Goal: Information Seeking & Learning: Learn about a topic

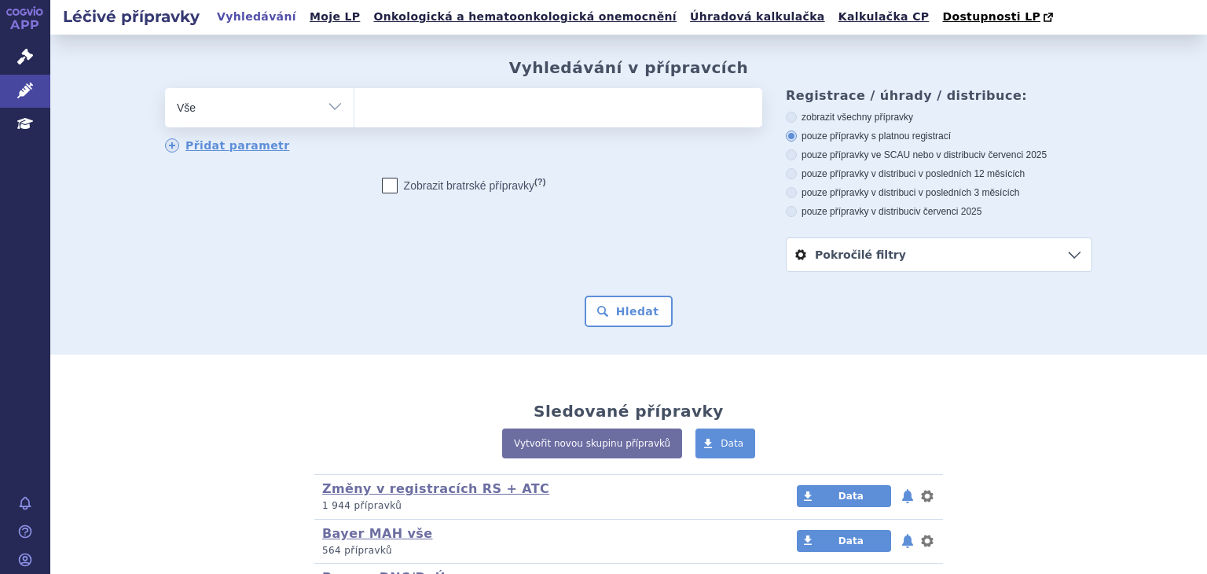
click at [431, 109] on ul at bounding box center [559, 104] width 408 height 33
click at [355, 109] on select at bounding box center [354, 106] width 1 height 39
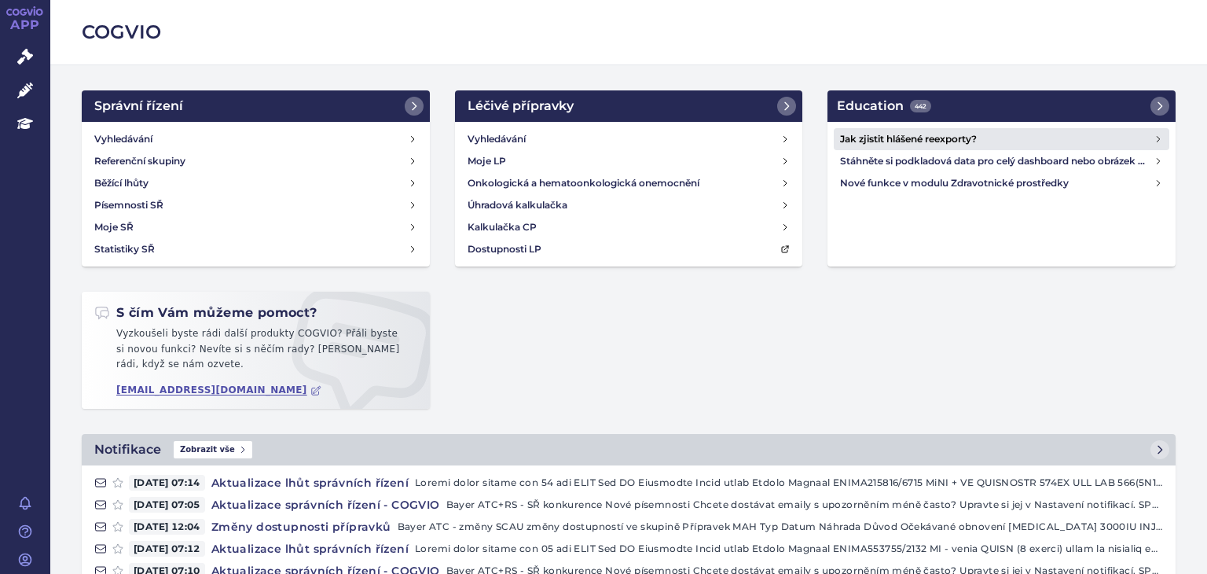
click at [884, 140] on h4 "Jak zjistit hlášené reexporty?" at bounding box center [997, 139] width 314 height 16
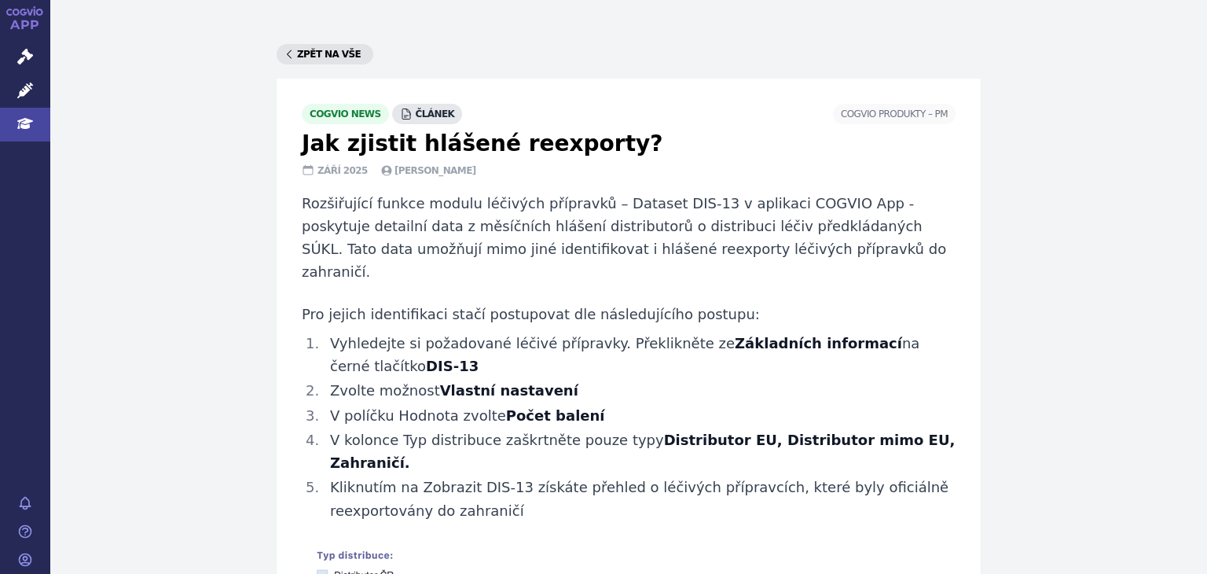
click at [300, 53] on link "Zpět na vše" at bounding box center [325, 54] width 97 height 20
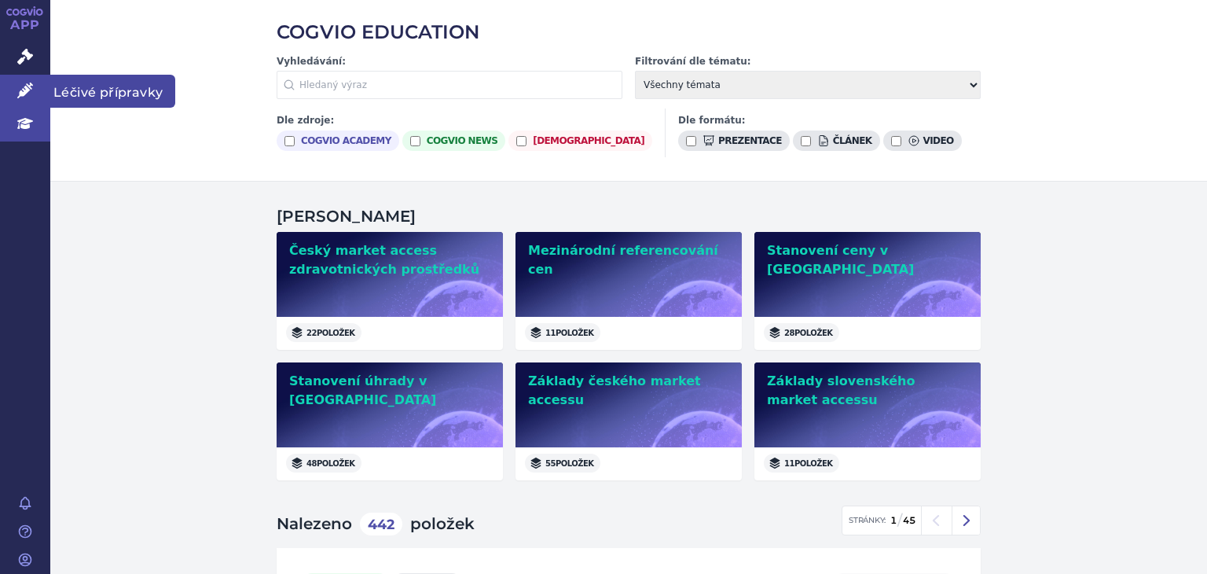
click at [119, 83] on span "Léčivé přípravky" at bounding box center [112, 91] width 125 height 33
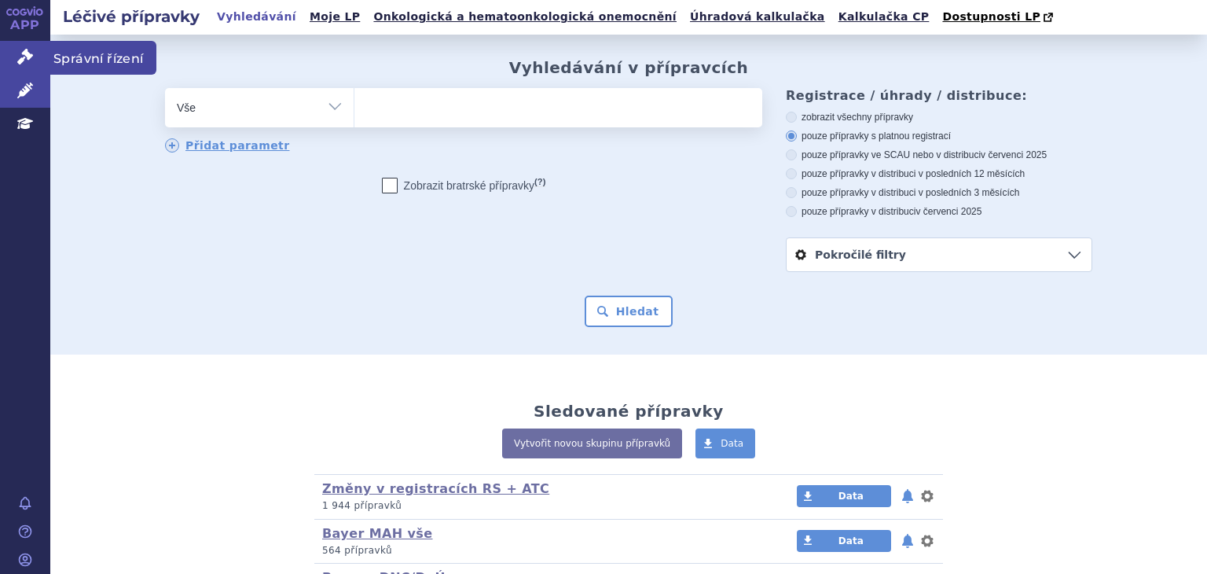
click at [90, 62] on span "Správní řízení" at bounding box center [103, 57] width 106 height 33
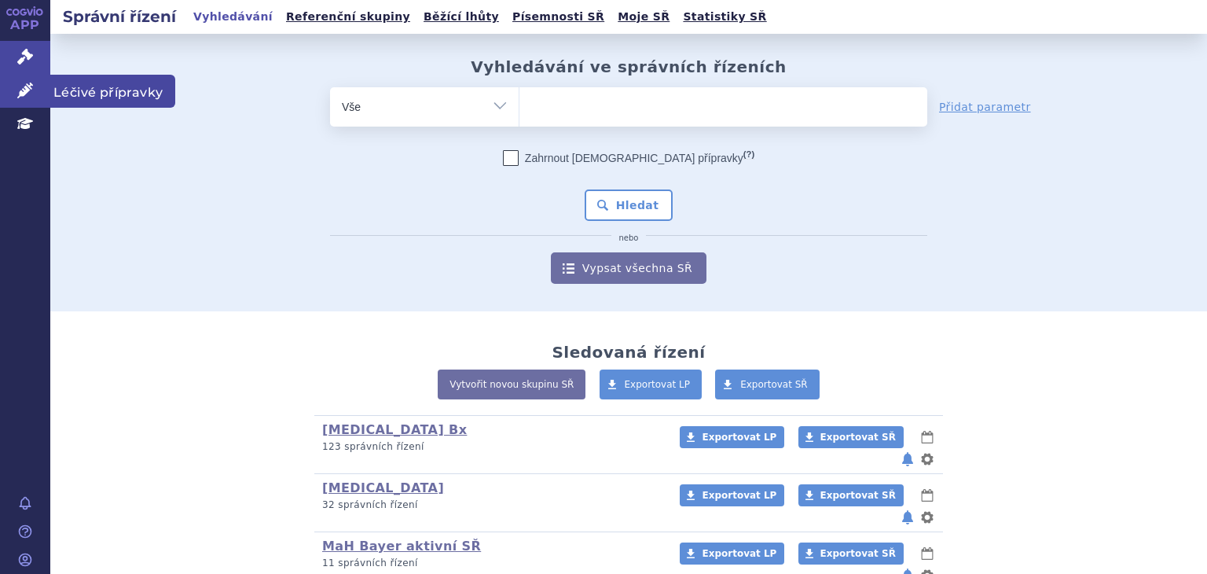
click at [25, 93] on icon at bounding box center [25, 91] width 16 height 16
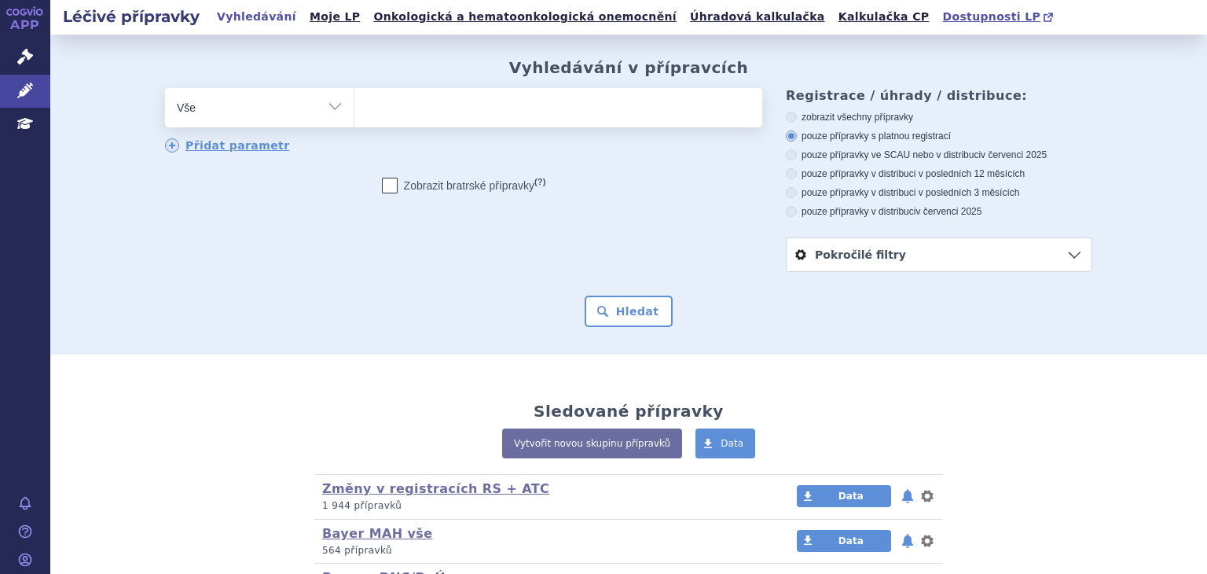
click at [943, 14] on span "Dostupnosti LP" at bounding box center [992, 16] width 98 height 13
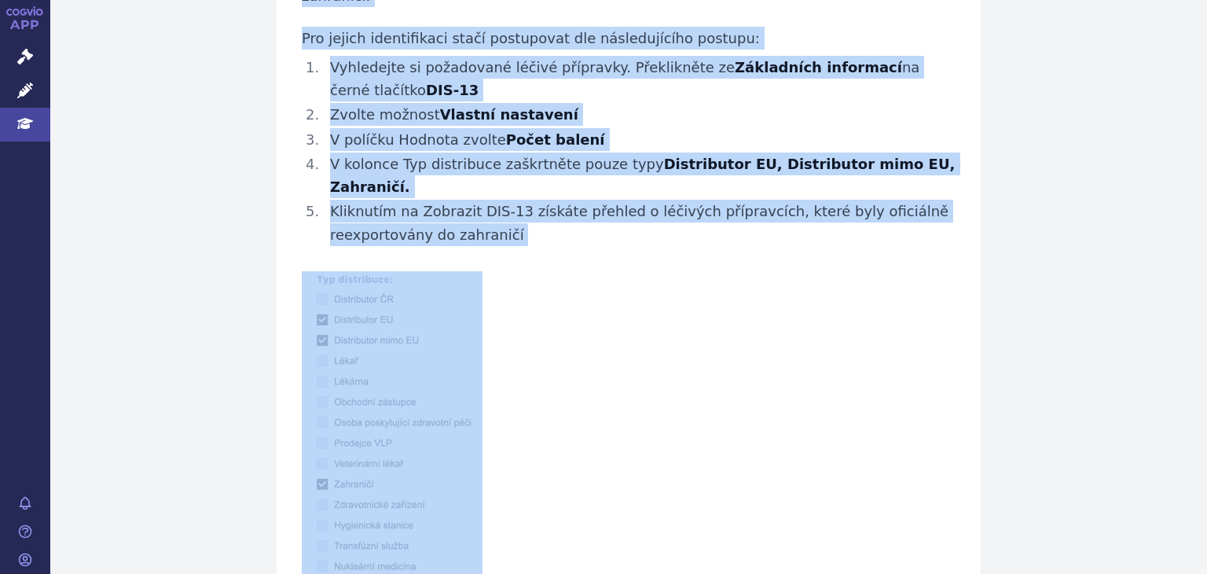
scroll to position [277, 0]
drag, startPoint x: 297, startPoint y: 66, endPoint x: 638, endPoint y: 507, distance: 557.1
click at [638, 507] on article "cogvio news článek COGVIO Produkty –⁠ PM Jak zjistit hlášené reexporty? září 20…" at bounding box center [629, 214] width 704 height 824
copy article "Jak zjistit hlášené reexporty? září 2025 Natálie Wetckeová Rozšiřující funkce m…"
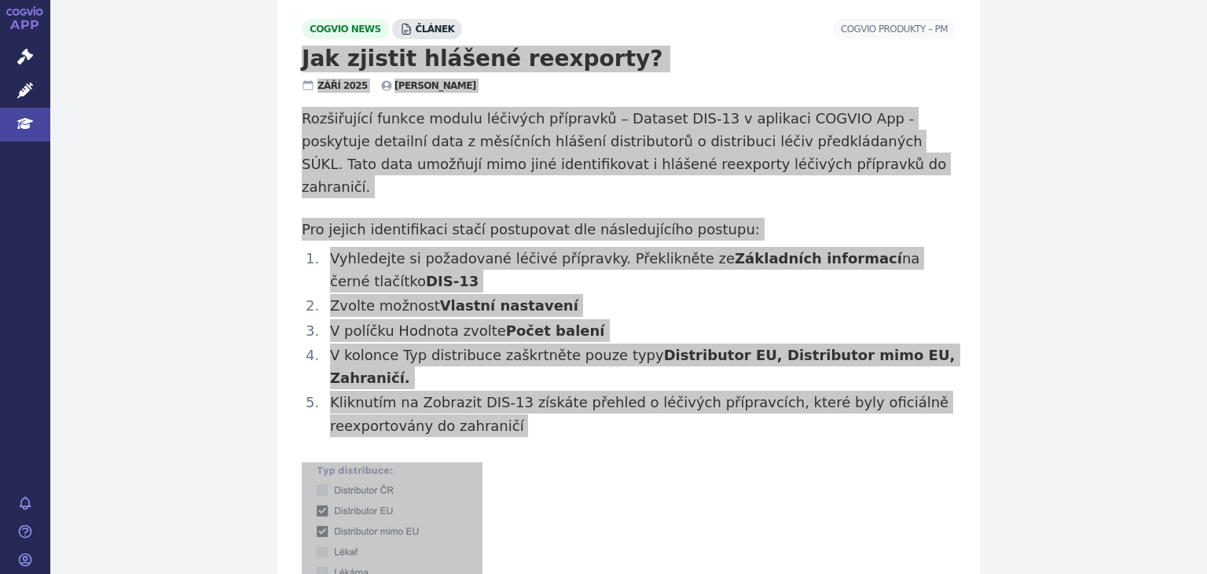
scroll to position [41, 0]
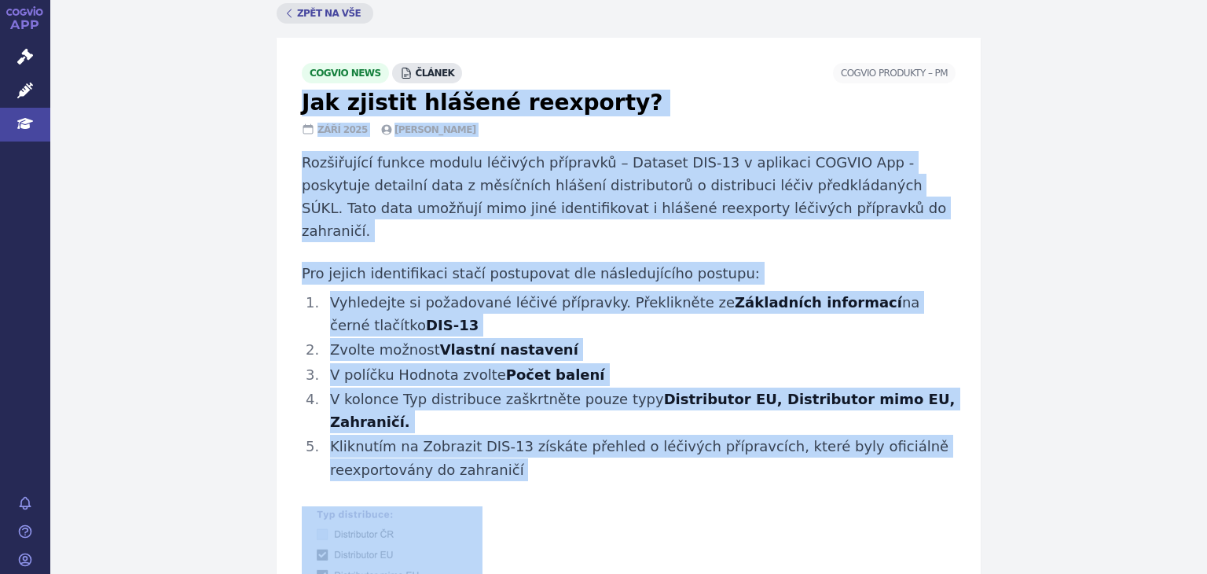
click at [23, 23] on link "APP" at bounding box center [25, 20] width 50 height 41
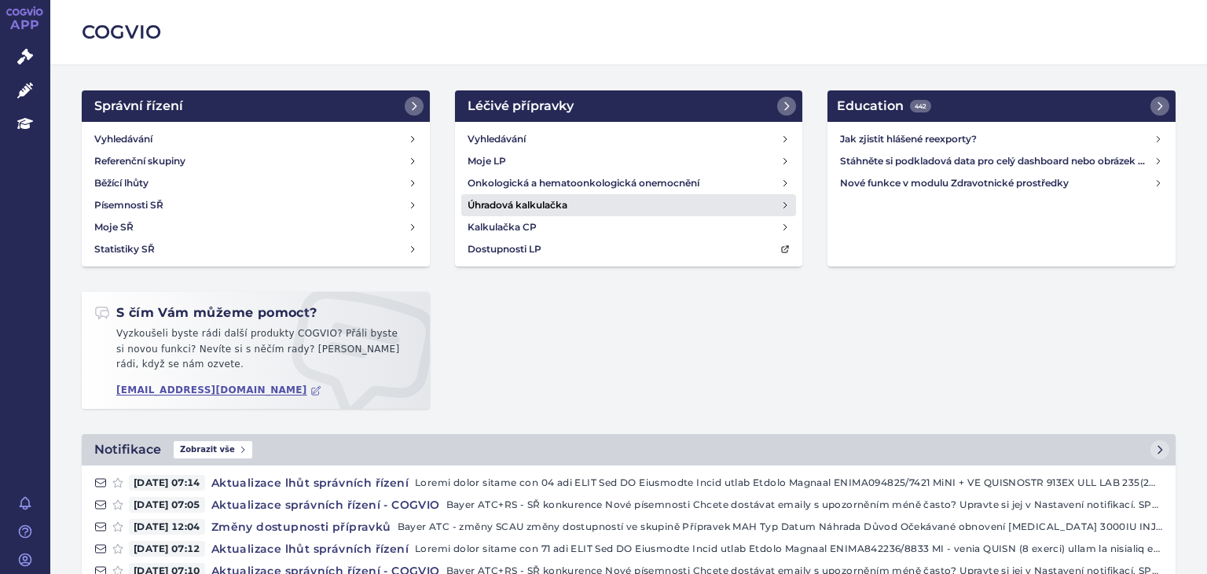
click at [499, 201] on h4 "Úhradová kalkulačka" at bounding box center [518, 205] width 100 height 16
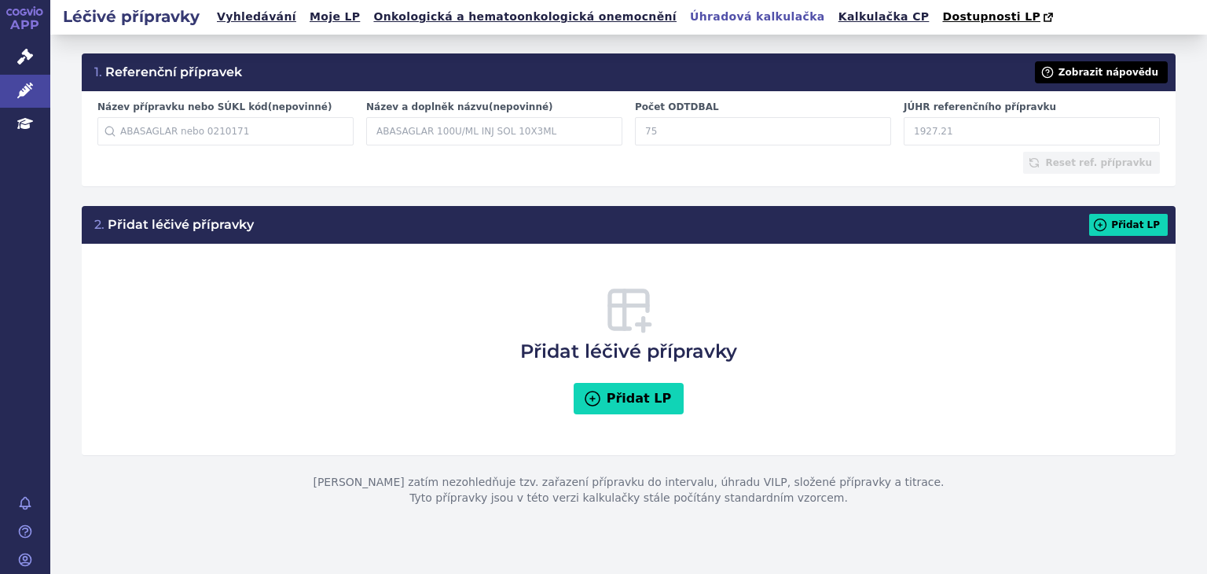
click at [1123, 75] on button "Zobrazit nápovědu" at bounding box center [1101, 72] width 133 height 22
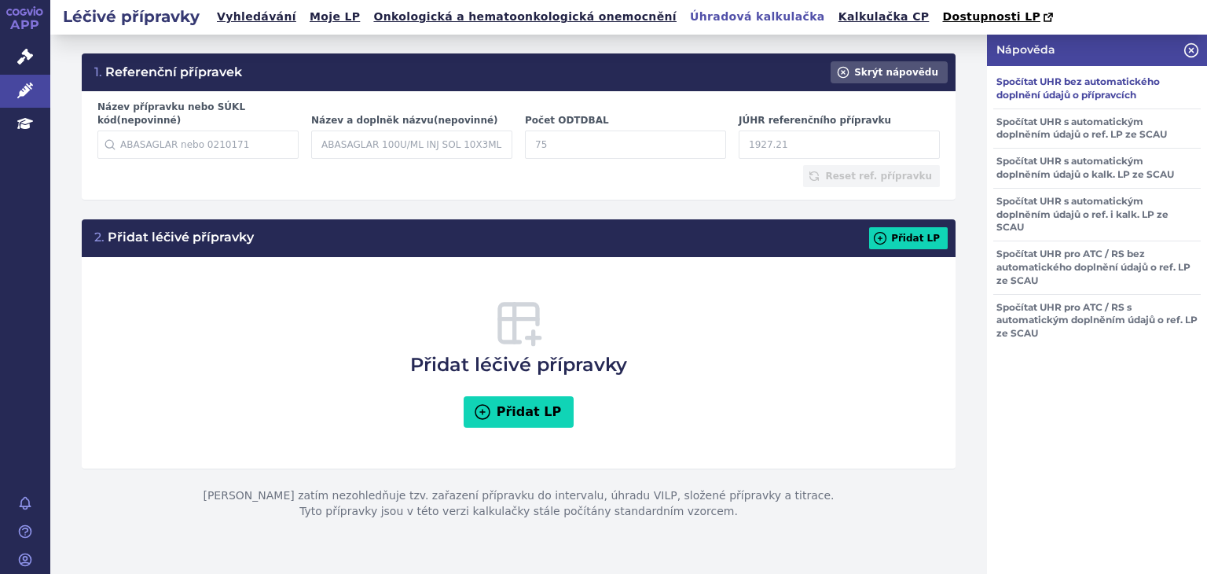
click at [1028, 86] on h3 "Spočítat UHR bez automatického doplnění údajů o přípravcích" at bounding box center [1098, 88] width 208 height 39
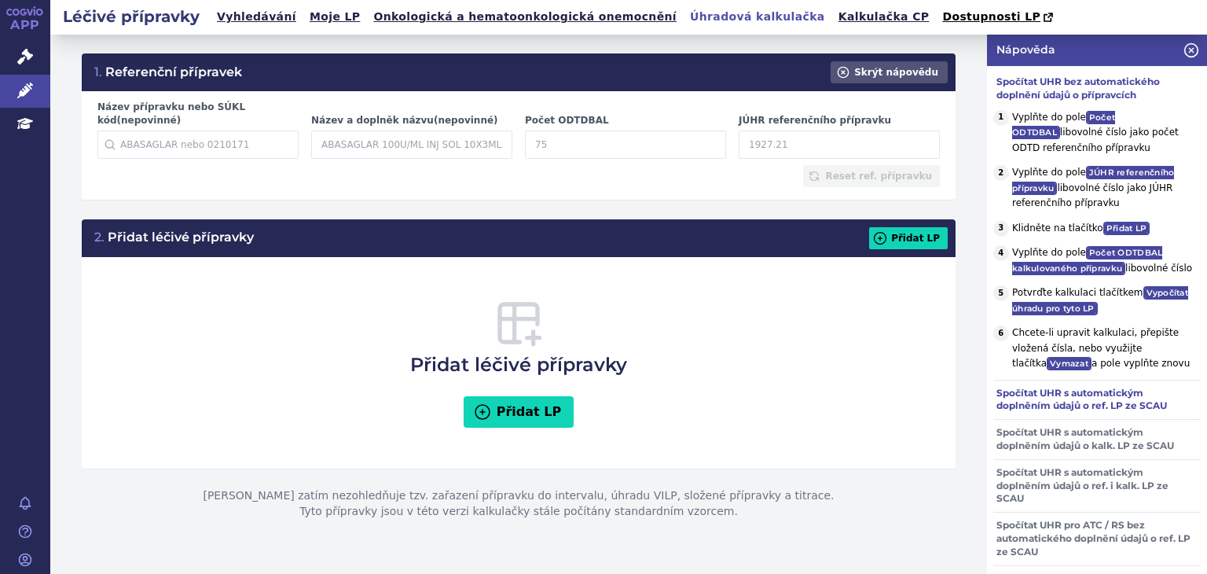
click at [1026, 410] on h3 "Spočítat UHR s automatickým doplněním údajů o ref. LP ze SCAU" at bounding box center [1098, 399] width 208 height 39
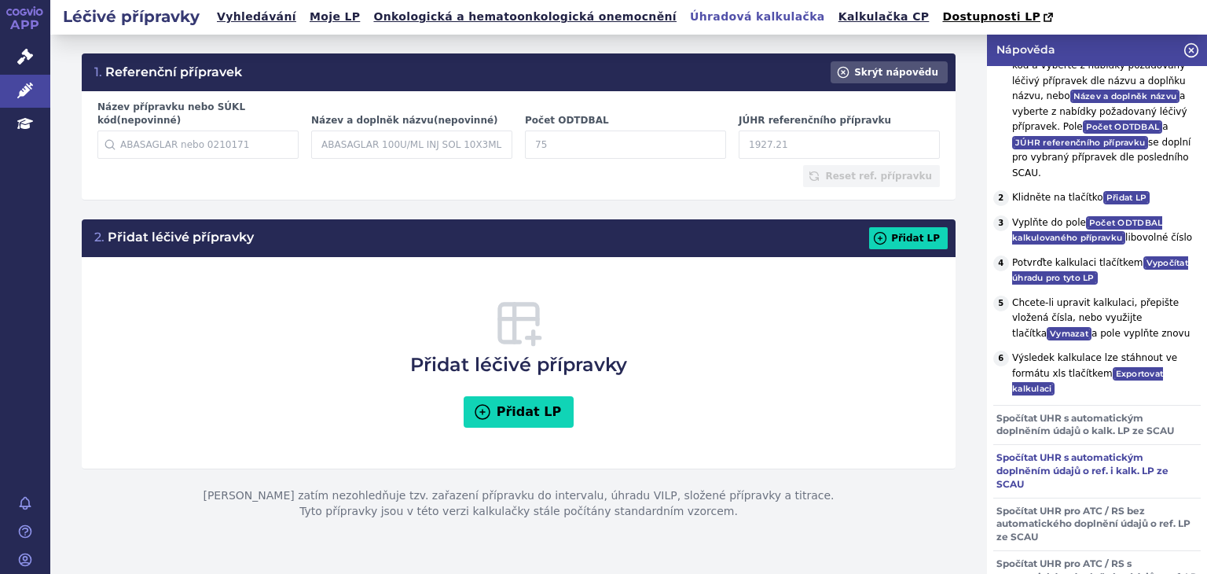
scroll to position [457, 0]
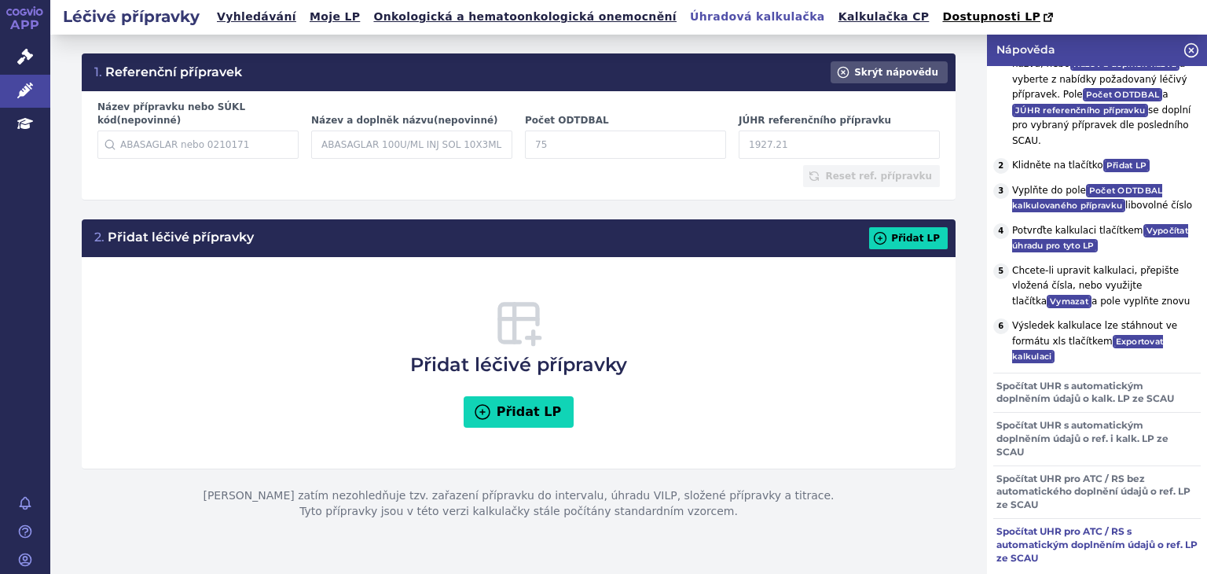
click at [1064, 535] on h3 "Spočítat UHR pro ATC / RS s automatickým doplněním údajů o ref. LP ze SCAU" at bounding box center [1098, 545] width 208 height 52
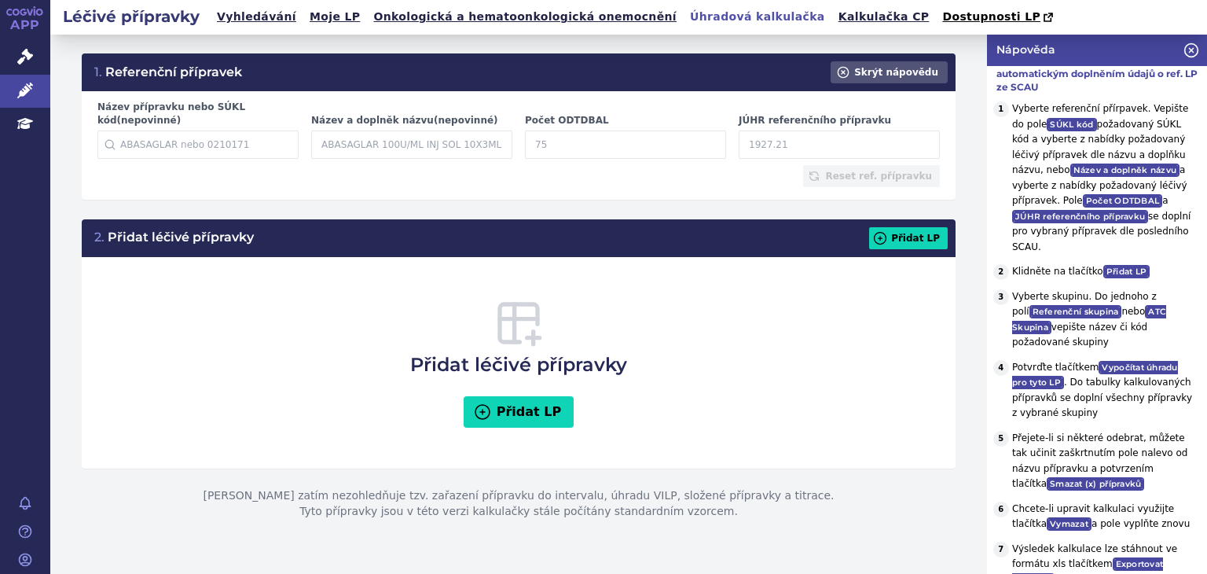
scroll to position [874, 0]
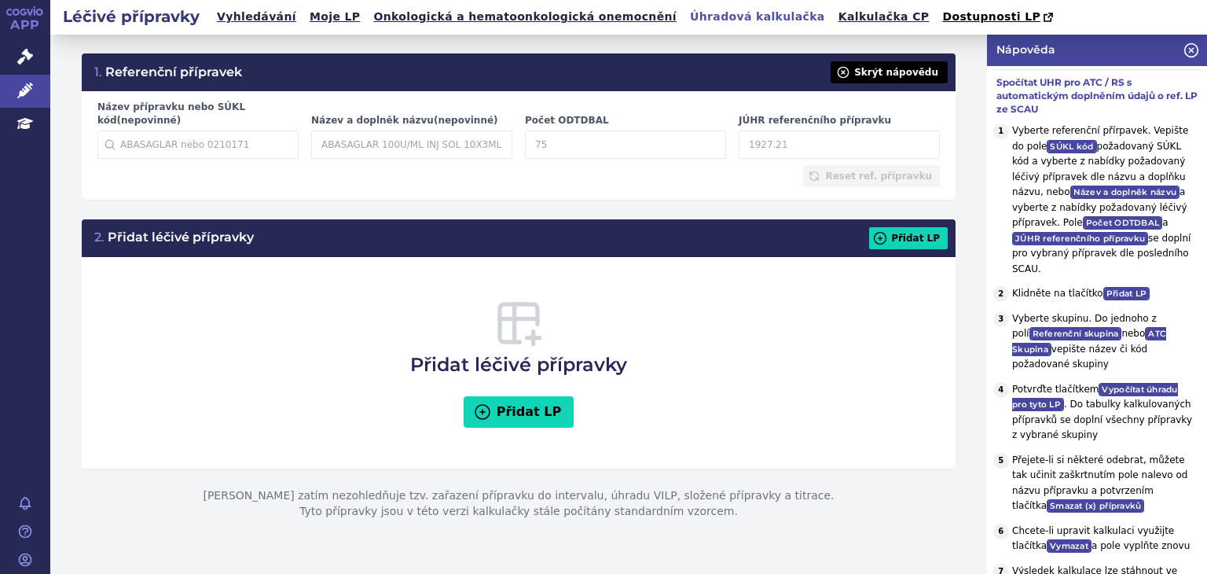
click at [916, 72] on button "Skrýt nápovědu" at bounding box center [889, 72] width 117 height 22
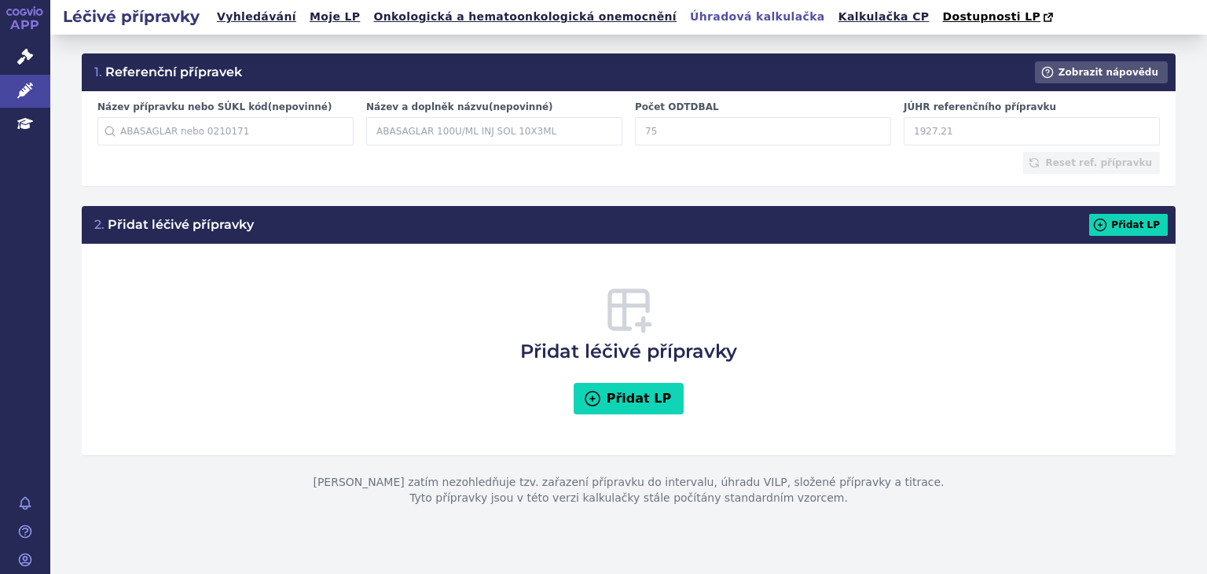
click at [23, 21] on link "APP" at bounding box center [25, 20] width 50 height 41
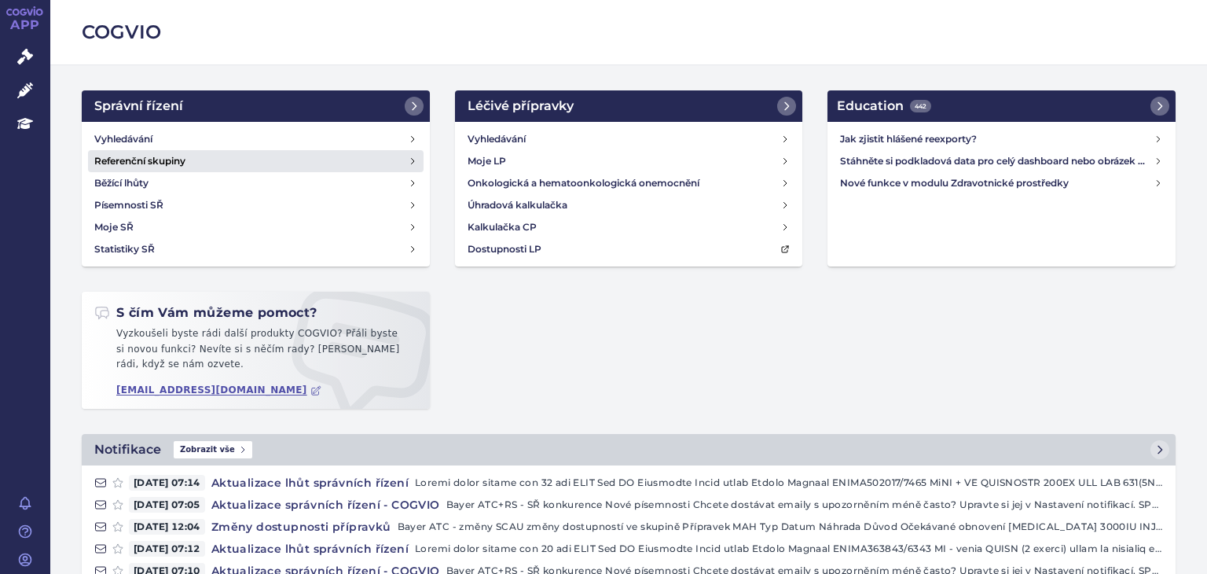
click at [341, 164] on link "Referenční skupiny" at bounding box center [256, 161] width 336 height 22
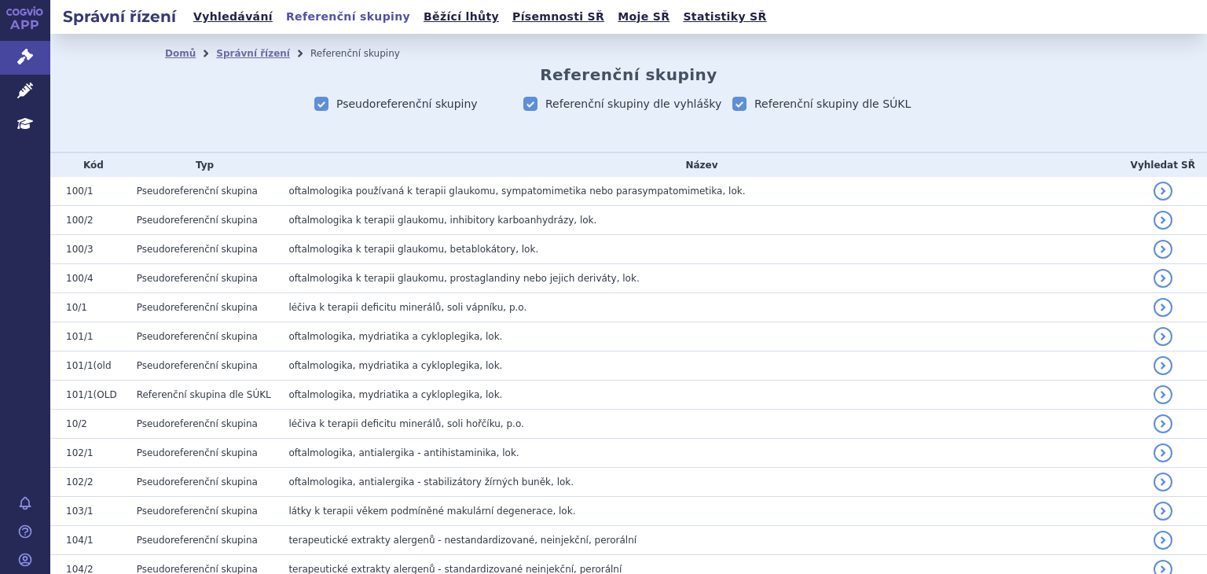
click at [318, 103] on icon at bounding box center [321, 104] width 14 height 14
click at [318, 103] on input "Pseudoreferenční skupiny" at bounding box center [323, 104] width 16 height 16
checkbox input "false"
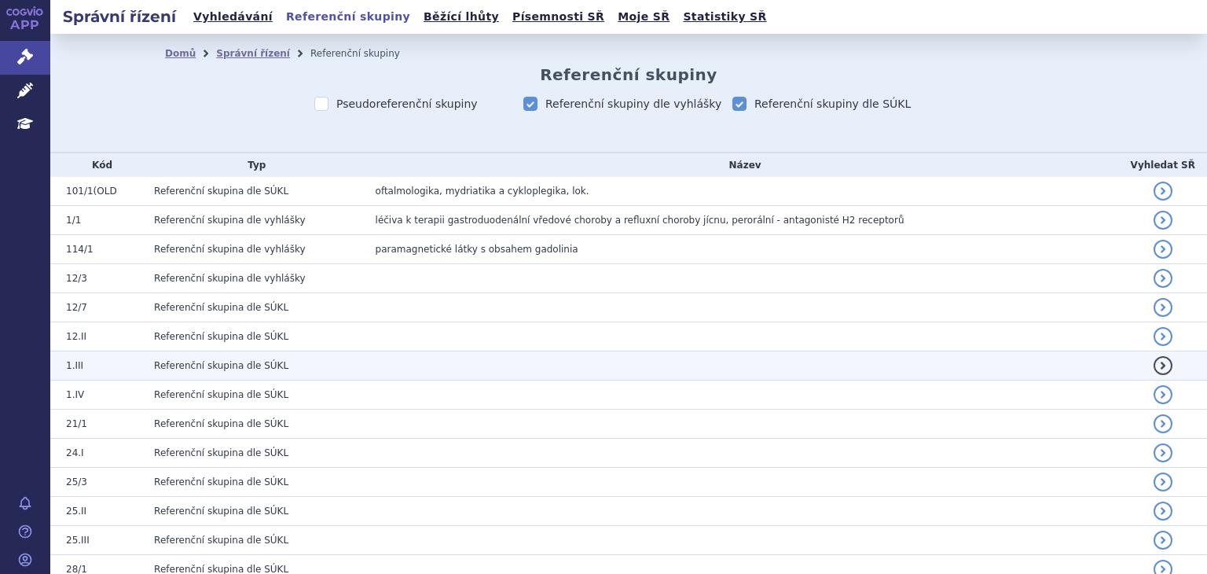
click at [1162, 363] on link "vyfiltrovat" at bounding box center [1163, 365] width 19 height 19
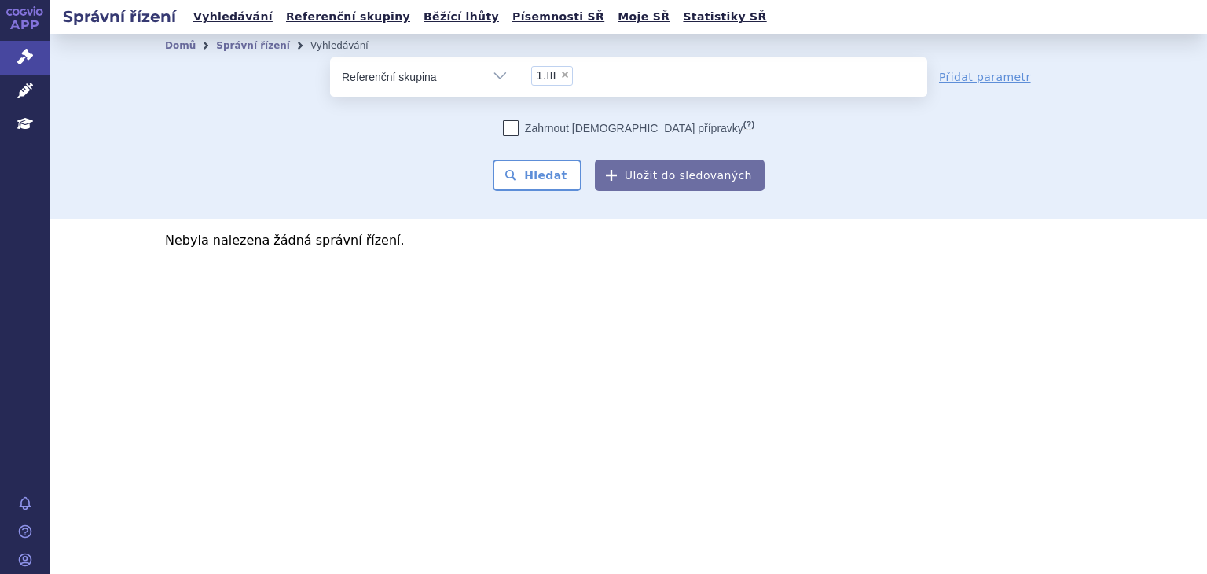
click at [556, 72] on li "× 1.III" at bounding box center [552, 76] width 42 height 20
click at [520, 72] on select "1.III" at bounding box center [519, 76] width 1 height 39
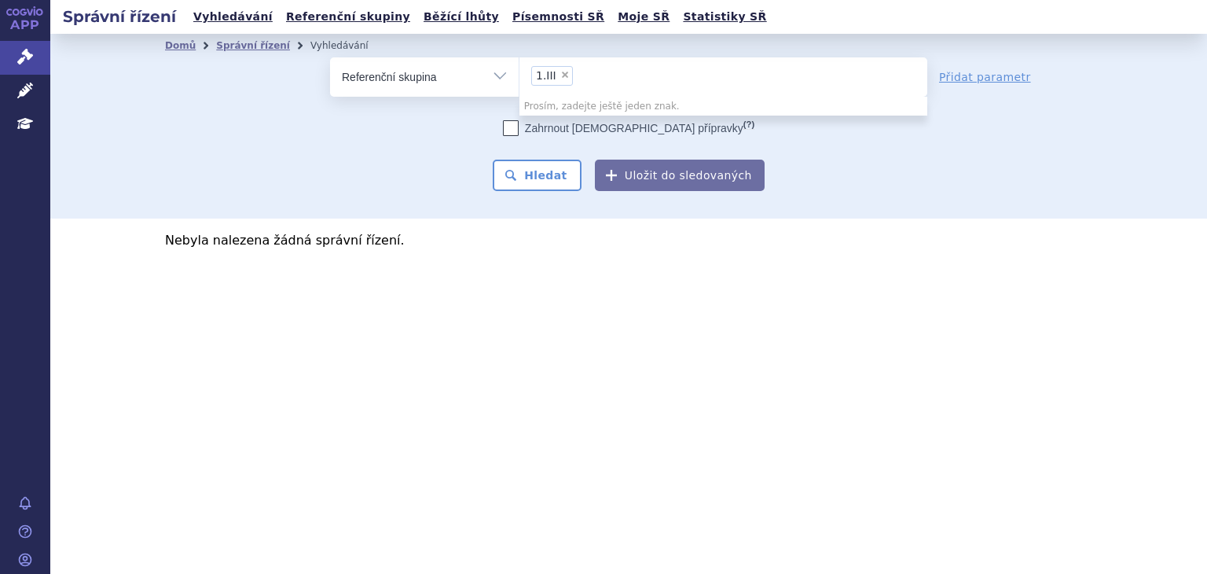
click at [560, 72] on span "×" at bounding box center [564, 74] width 9 height 9
click at [520, 72] on select "1.III" at bounding box center [519, 76] width 1 height 39
select select
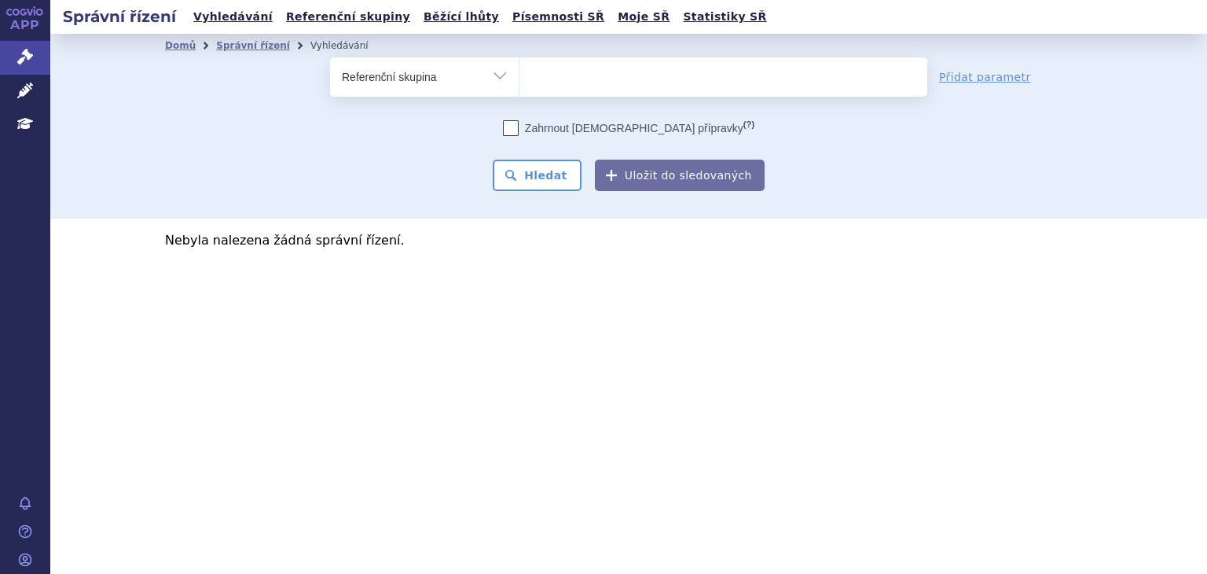
click at [505, 73] on select "Vše Spisová značka Typ SŘ Přípravek/SUKL kód Účastník/Držitel" at bounding box center [424, 74] width 189 height 35
click at [31, 18] on link "APP" at bounding box center [25, 20] width 50 height 41
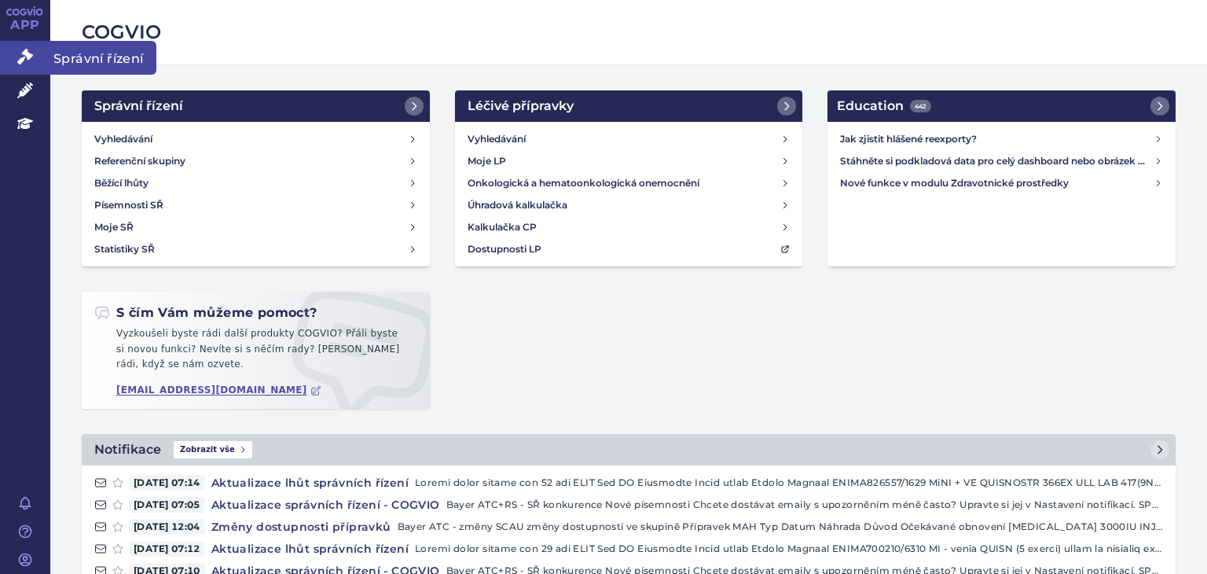
click at [35, 51] on link "Správní řízení" at bounding box center [25, 57] width 50 height 33
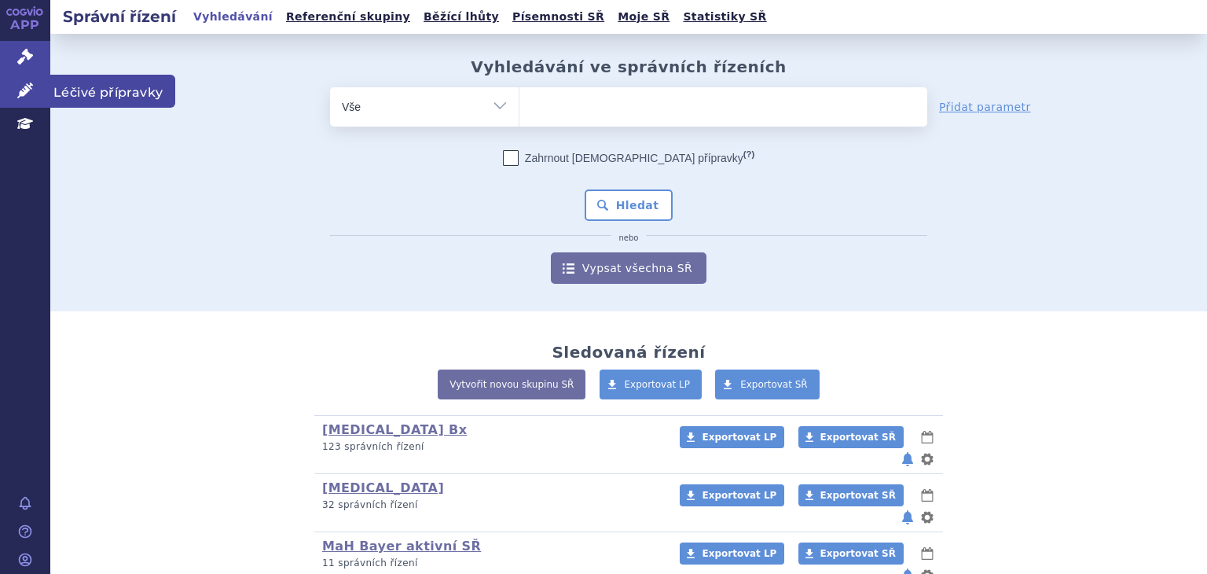
click at [35, 84] on link "Léčivé přípravky" at bounding box center [25, 91] width 50 height 33
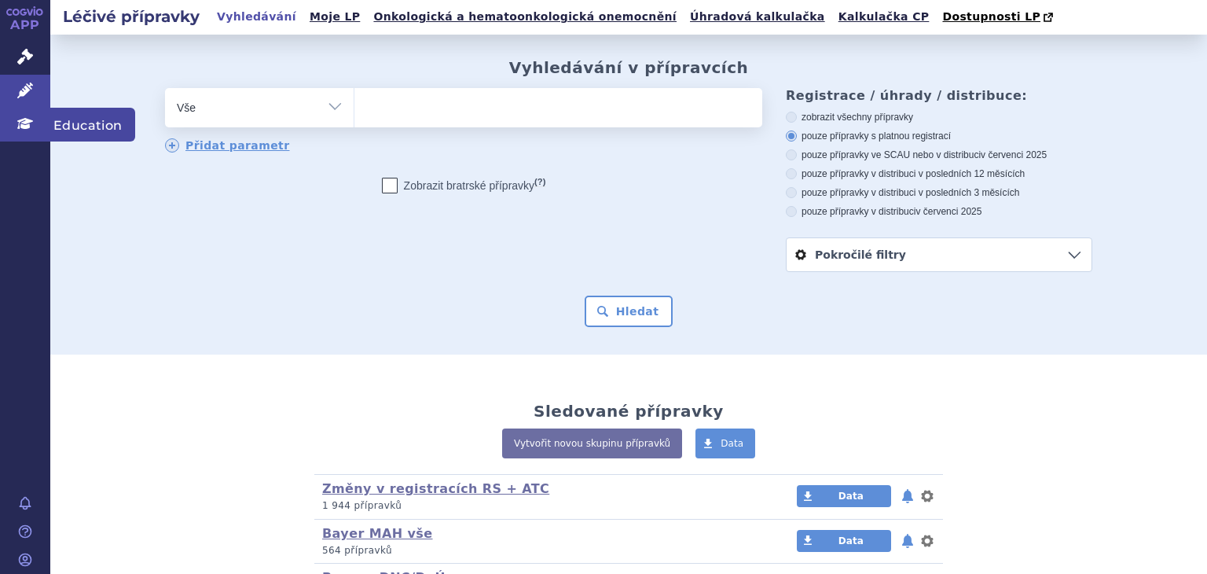
click at [26, 123] on icon at bounding box center [25, 123] width 16 height 11
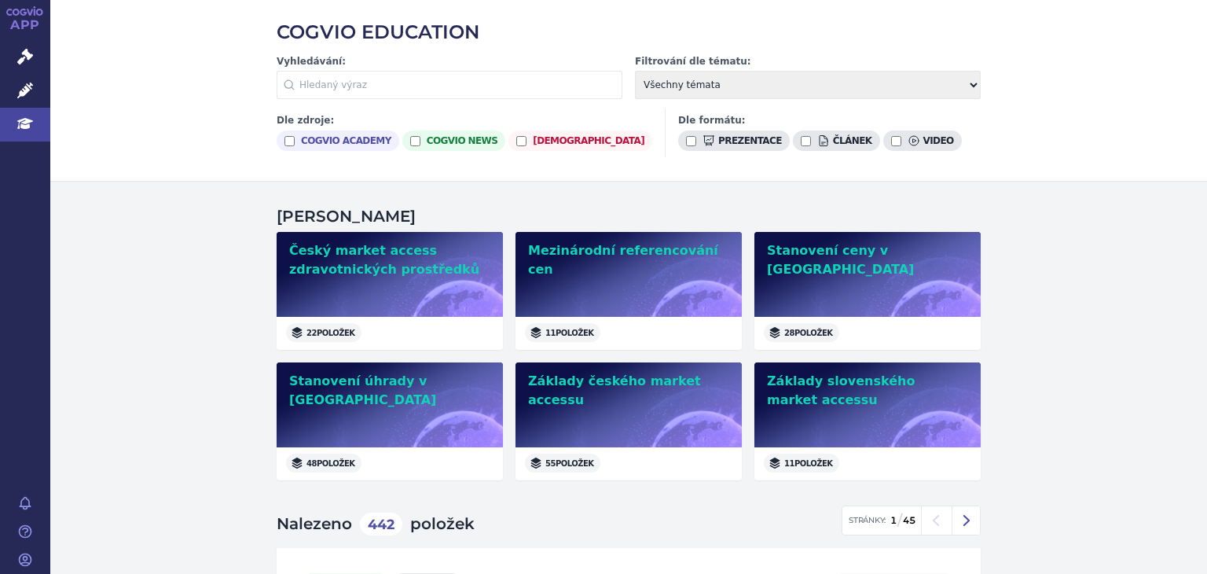
scroll to position [79, 0]
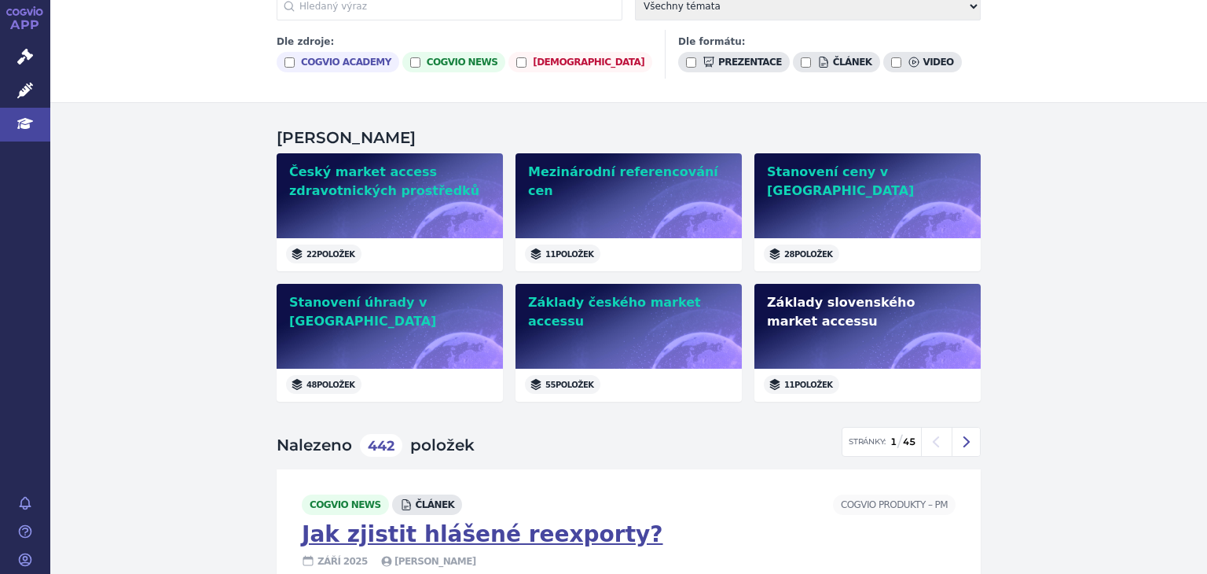
click at [766, 332] on div "Základy slovenského market accessu" at bounding box center [868, 326] width 226 height 85
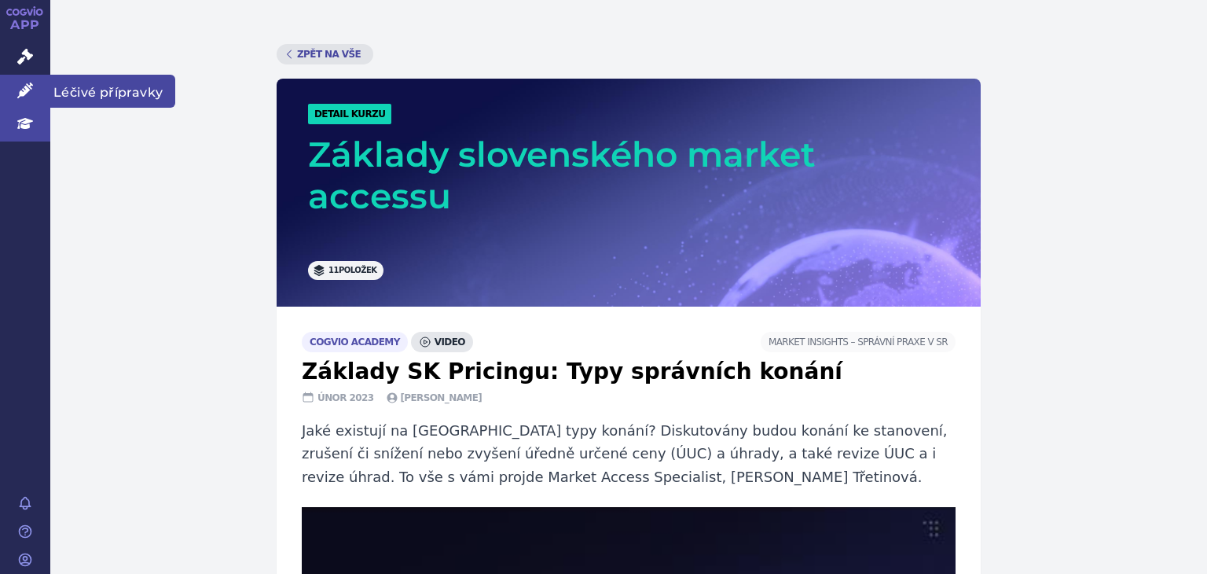
click at [32, 92] on icon at bounding box center [25, 91] width 16 height 16
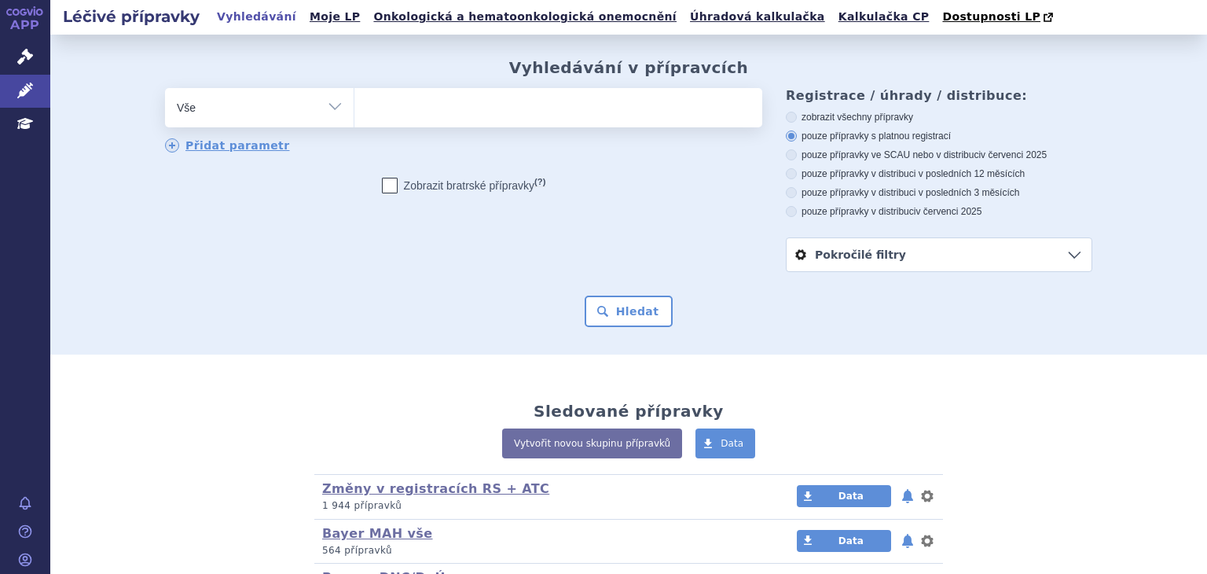
drag, startPoint x: 0, startPoint y: 0, endPoint x: 325, endPoint y: 108, distance: 342.8
click at [325, 108] on select "Vše Přípravek/SUKL kód MAH VPOIS ATC/Aktivní látka Léková forma Síla" at bounding box center [259, 105] width 189 height 35
select select "filter-marketing-authorization-holder"
click at [165, 89] on select "Vše Přípravek/SUKL kód MAH VPOIS ATC/Aktivní látka Léková forma Síla" at bounding box center [259, 105] width 189 height 35
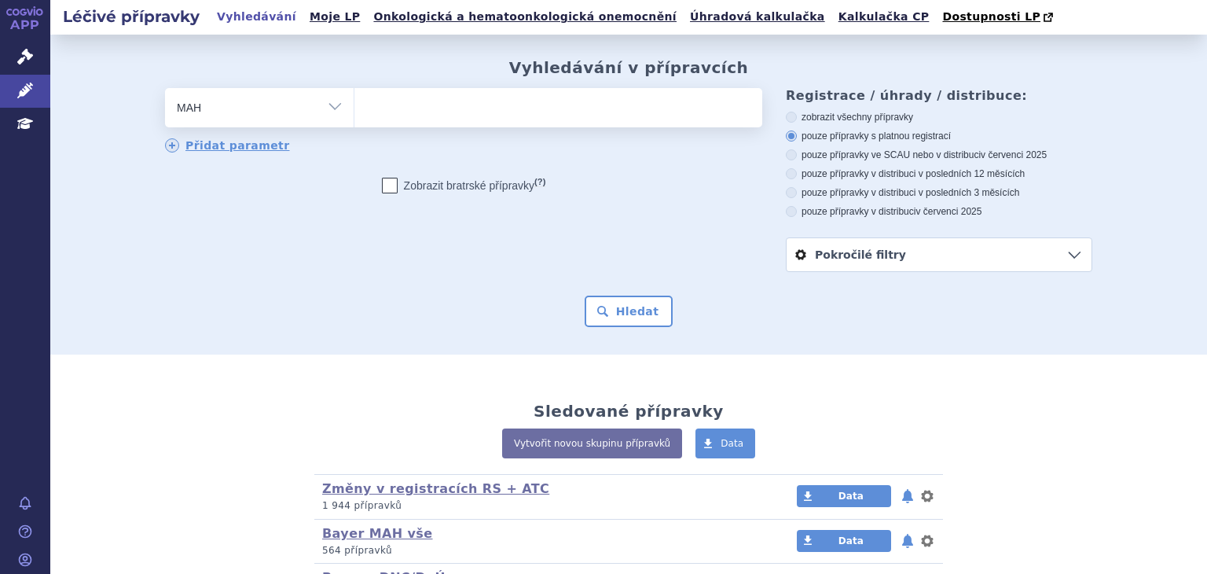
click at [396, 112] on ul at bounding box center [559, 104] width 408 height 33
click at [355, 112] on select at bounding box center [354, 106] width 1 height 39
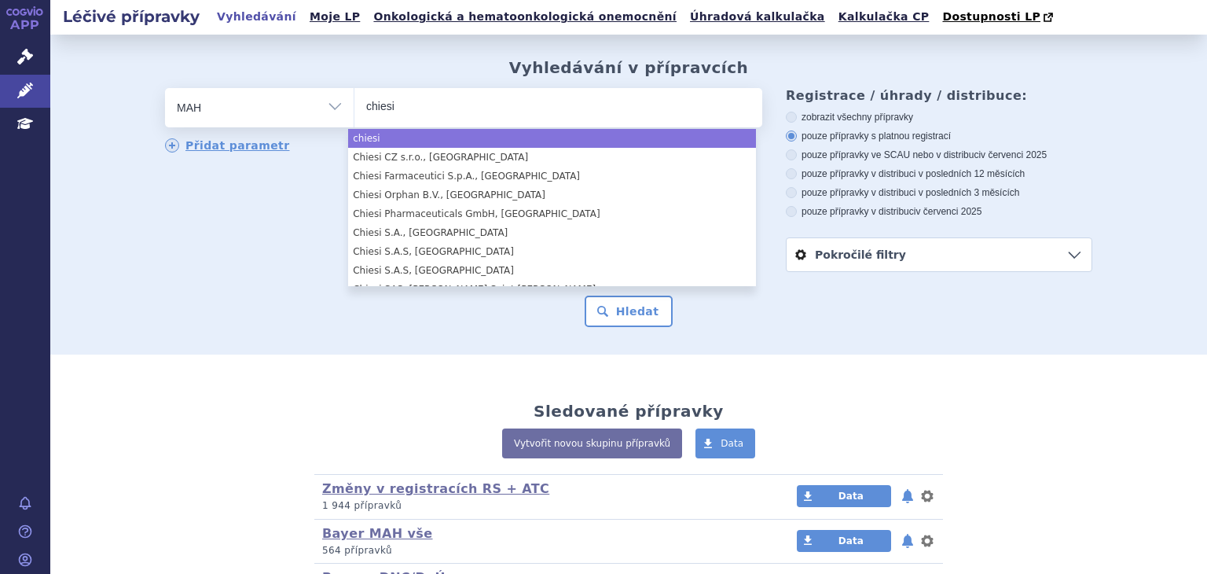
type input "chiesi"
select select "chiesi"
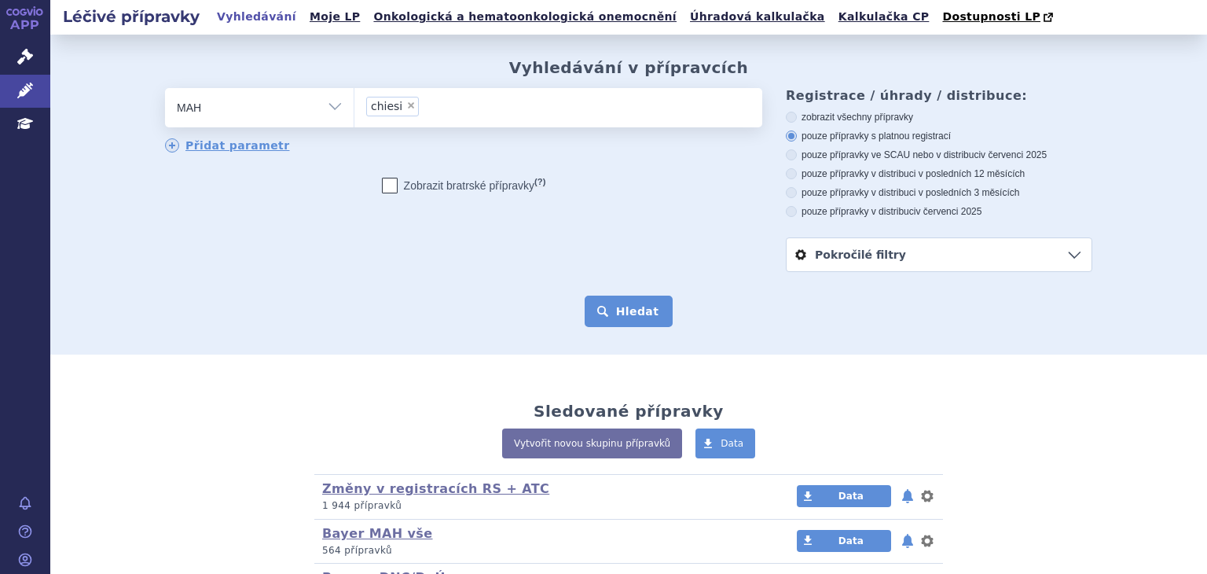
click at [649, 322] on button "Hledat" at bounding box center [629, 311] width 89 height 31
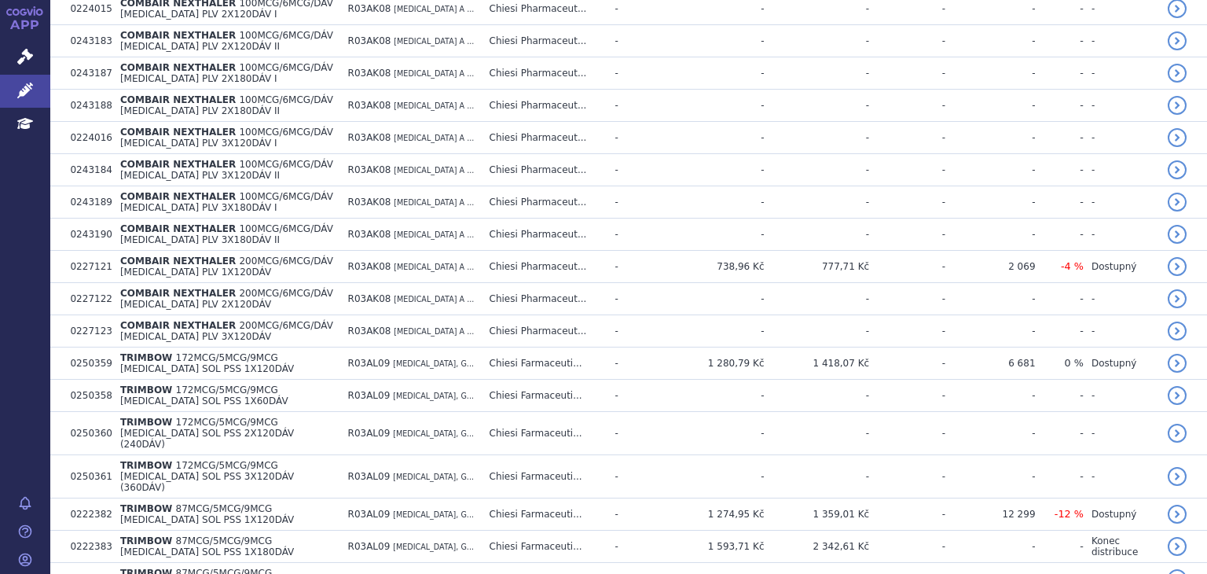
scroll to position [2932, 0]
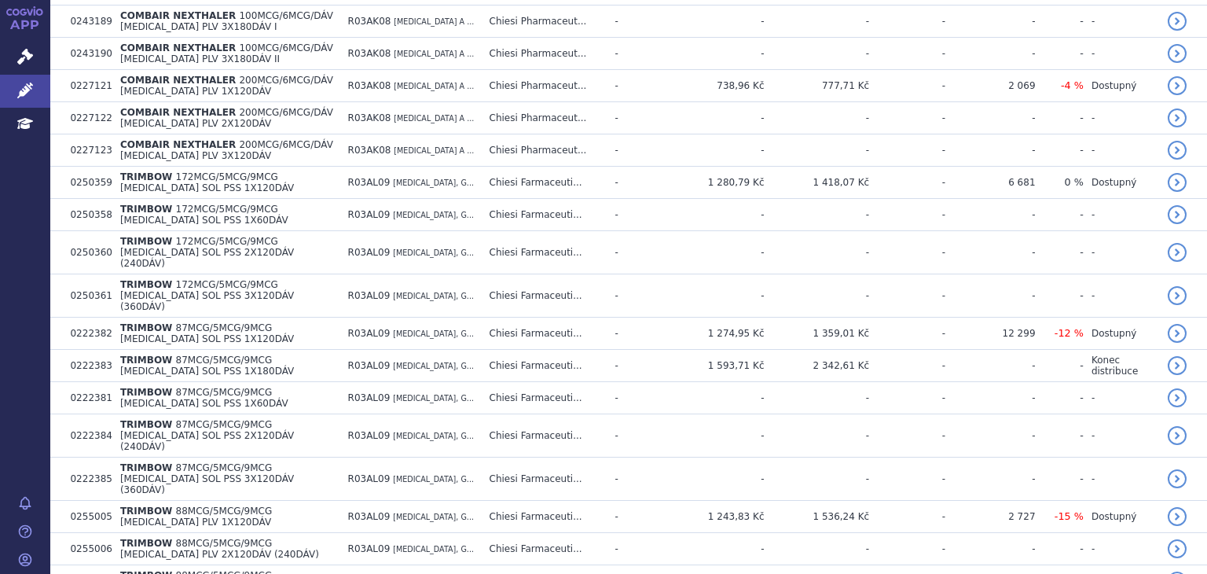
drag, startPoint x: 1193, startPoint y: 485, endPoint x: 1205, endPoint y: 333, distance: 152.2
click at [1205, 333] on div "Léčivé přípravky Vyhledávání Moje LP Onkologická a hematoonkologická onemocnění…" at bounding box center [628, 287] width 1157 height 574
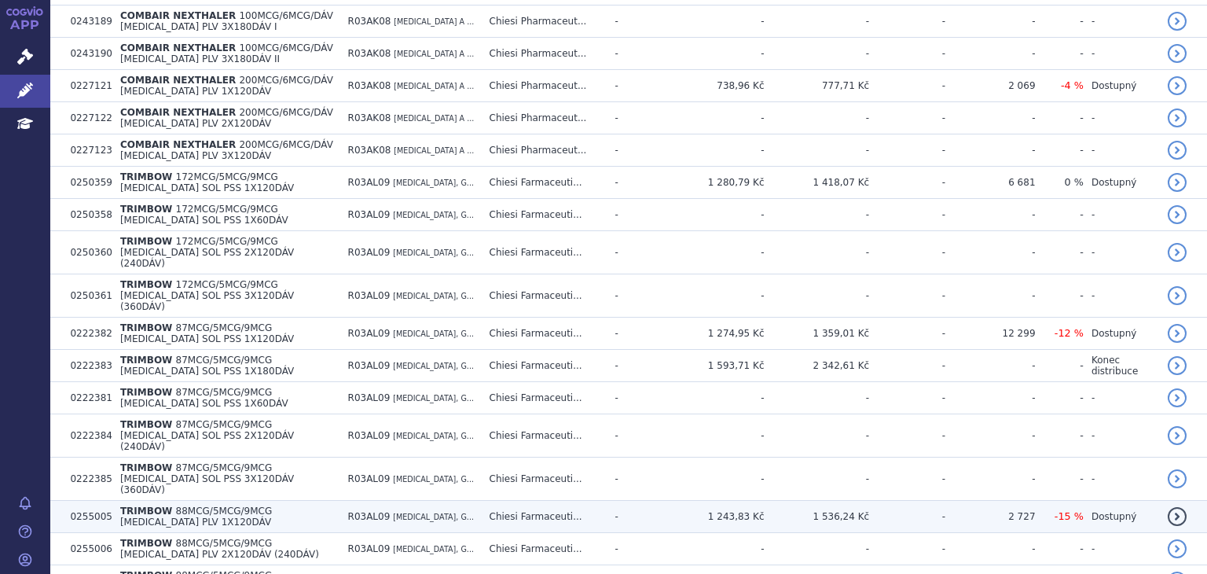
click at [130, 505] on span "TRIMBOW" at bounding box center [146, 510] width 52 height 11
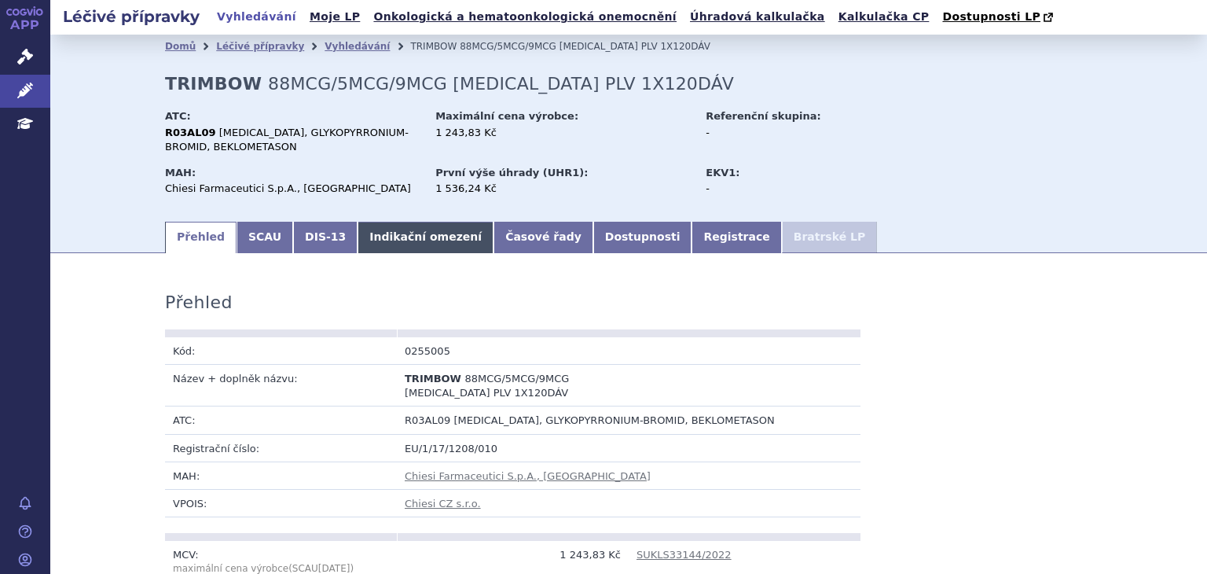
click at [387, 236] on link "Indikační omezení" at bounding box center [426, 237] width 136 height 31
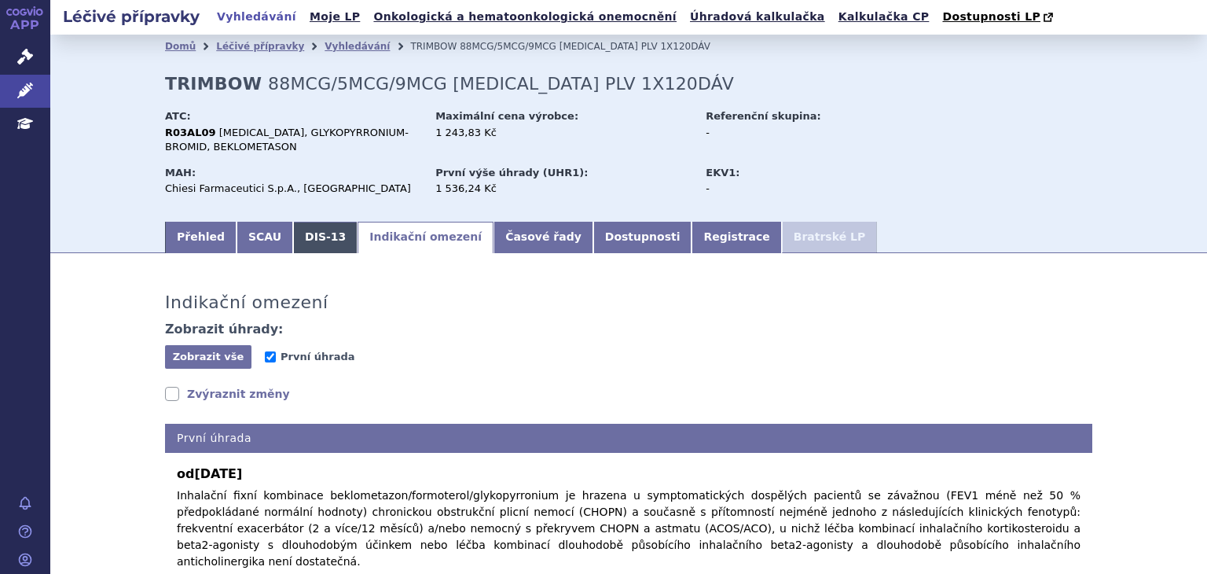
click at [296, 240] on link "DIS-13" at bounding box center [325, 237] width 64 height 31
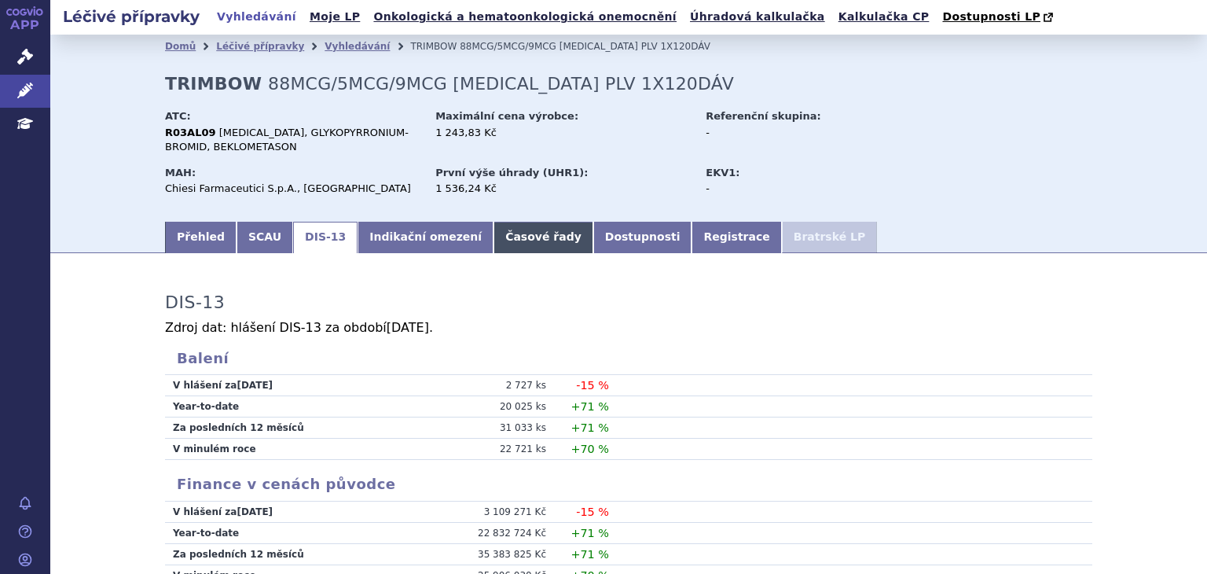
click at [509, 241] on link "Časové řady" at bounding box center [544, 237] width 100 height 31
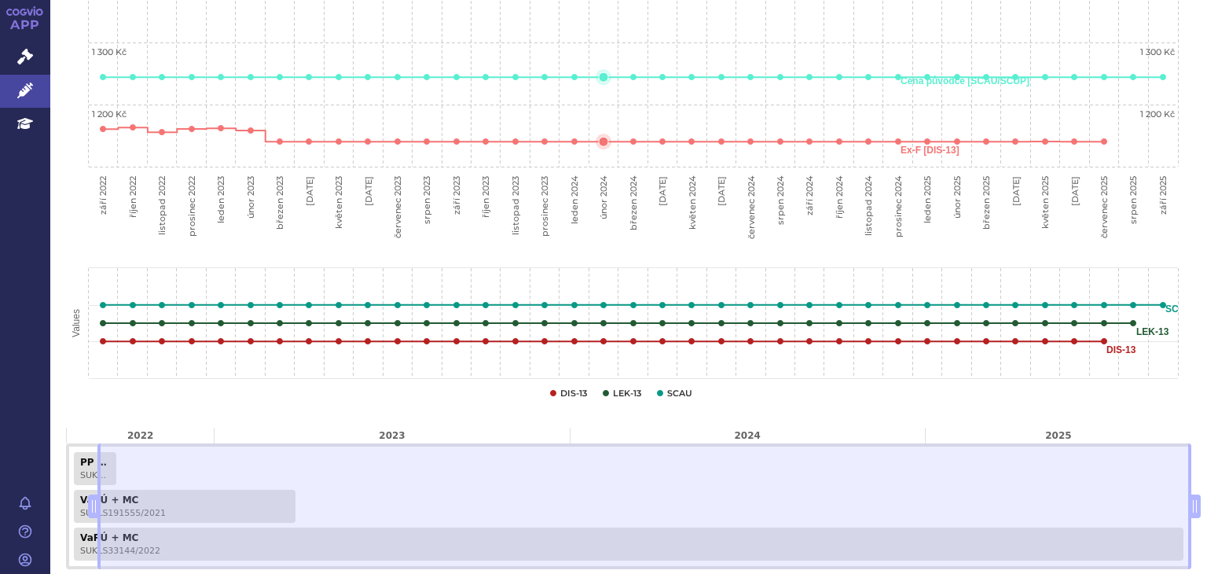
scroll to position [729, 0]
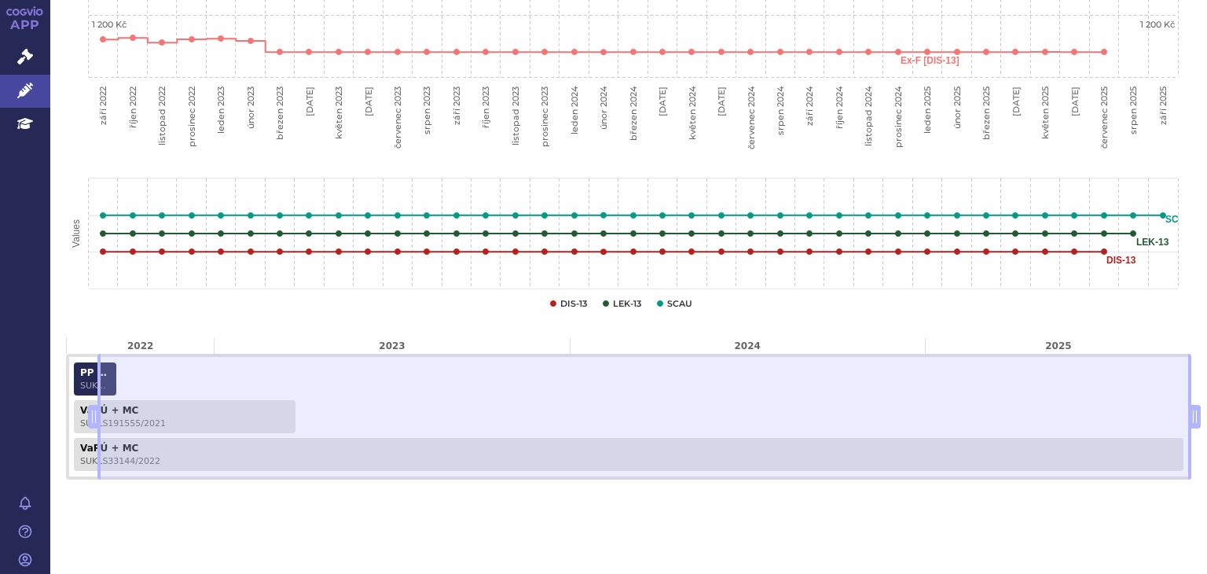
click at [86, 384] on span "SUKLS146925/2021" at bounding box center [95, 385] width 30 height 10
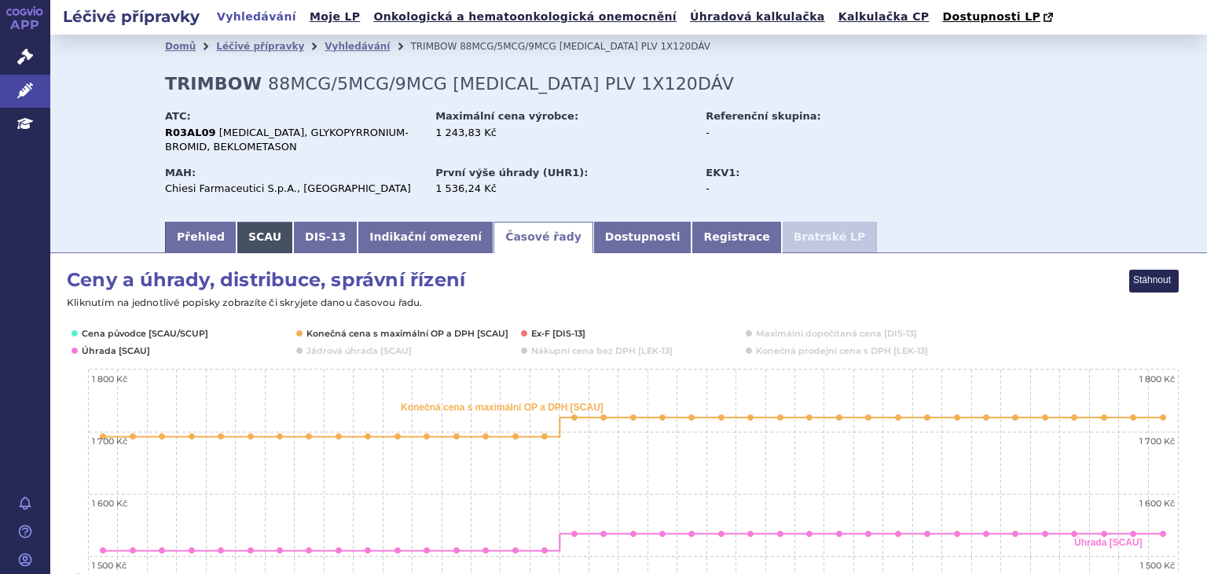
click at [252, 230] on link "SCAU" at bounding box center [265, 237] width 57 height 31
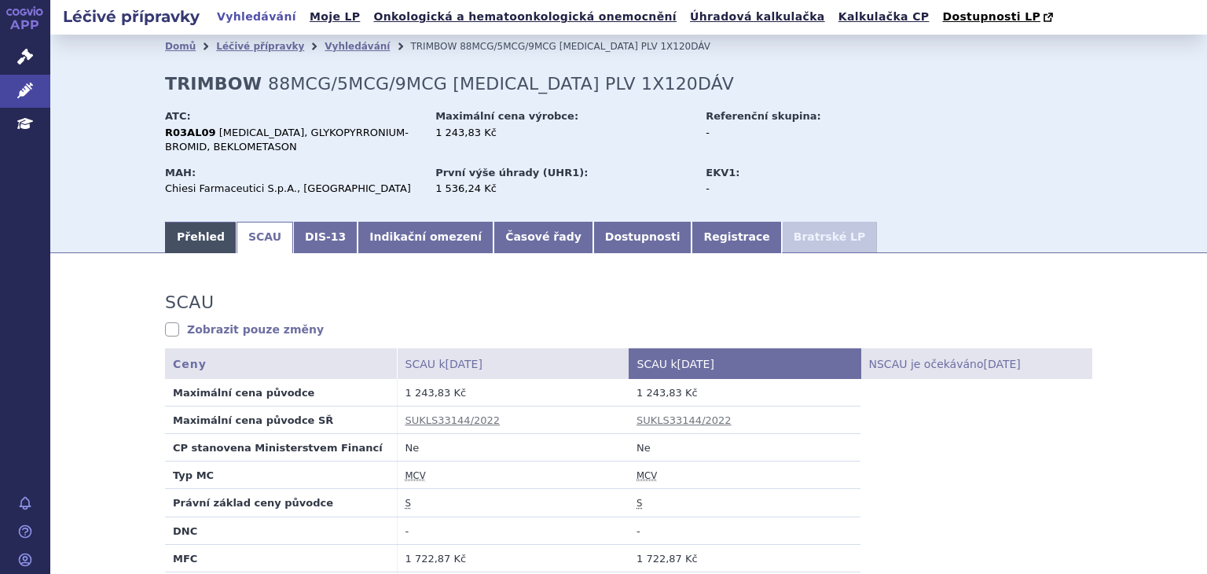
click at [175, 238] on link "Přehled" at bounding box center [201, 237] width 72 height 31
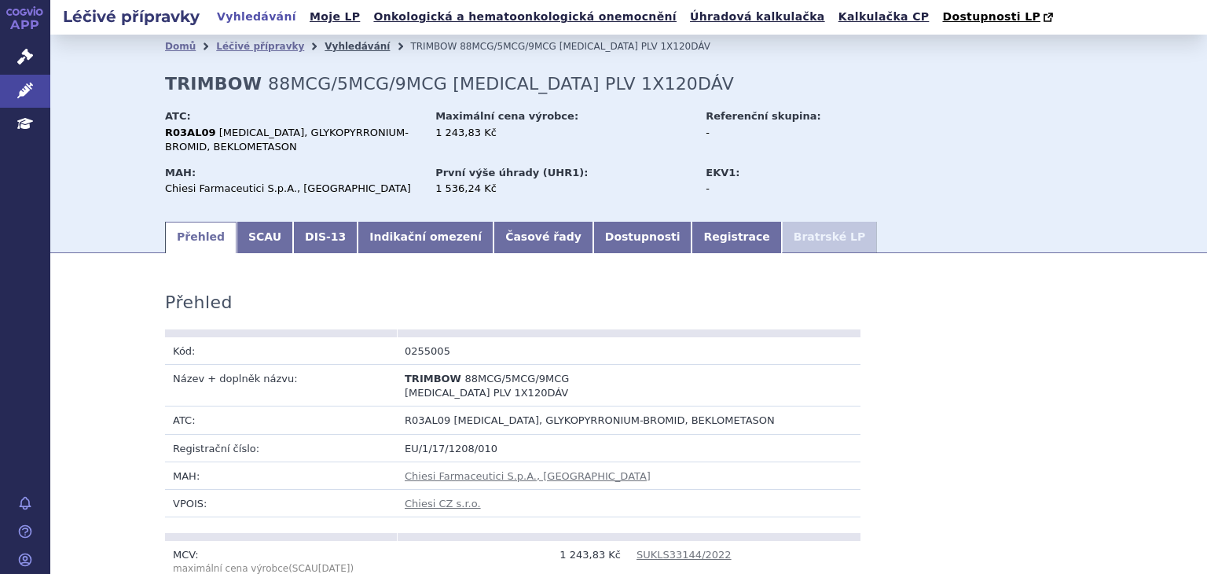
click at [325, 49] on link "Vyhledávání" at bounding box center [357, 46] width 65 height 11
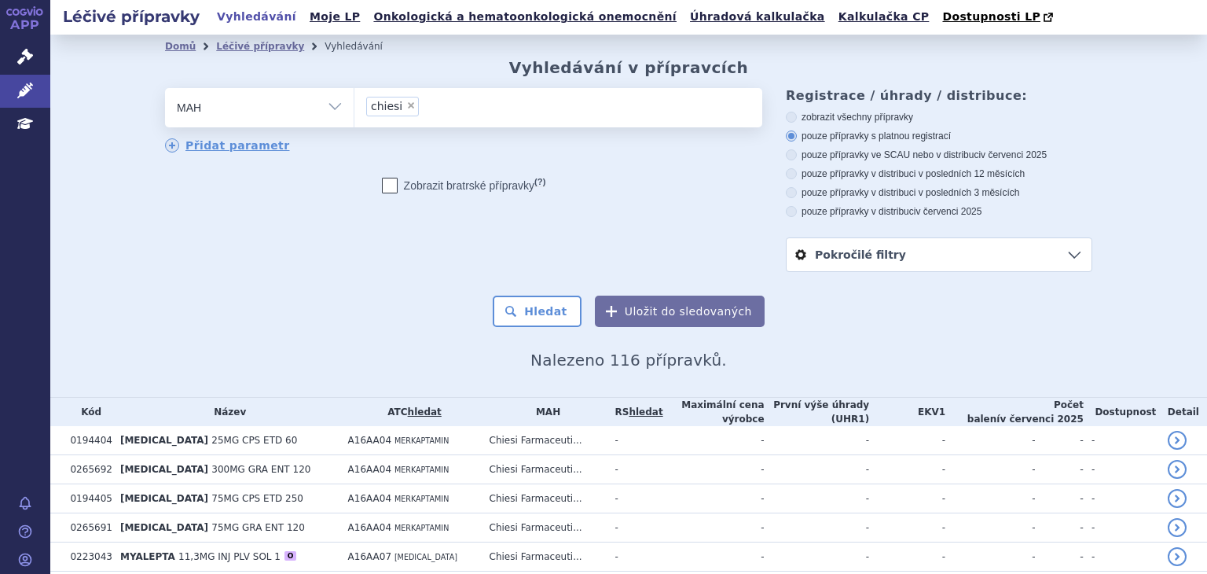
click at [406, 108] on span "×" at bounding box center [410, 105] width 9 height 9
click at [355, 108] on select "chiesi" at bounding box center [354, 106] width 1 height 39
select select
click at [415, 108] on ul at bounding box center [559, 104] width 408 height 33
click at [355, 108] on select at bounding box center [354, 106] width 1 height 39
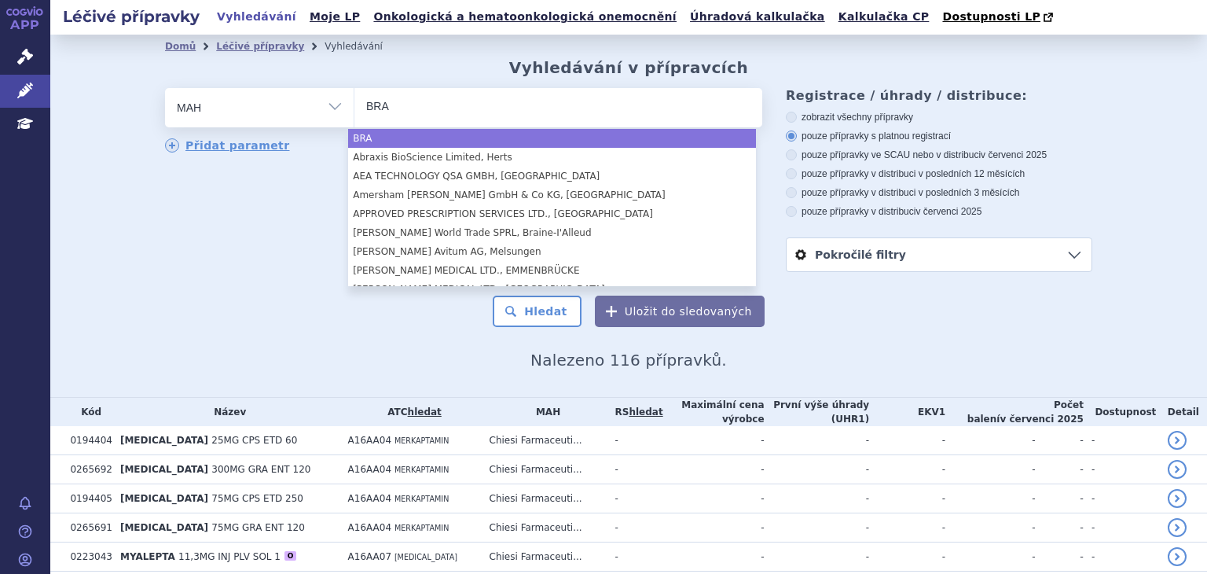
type input "BRA"
click at [324, 105] on select "Vše Přípravek/SUKL kód MAH VPOIS ATC/Aktivní látka Léková forma Síla" at bounding box center [259, 105] width 189 height 35
select select "BRA"
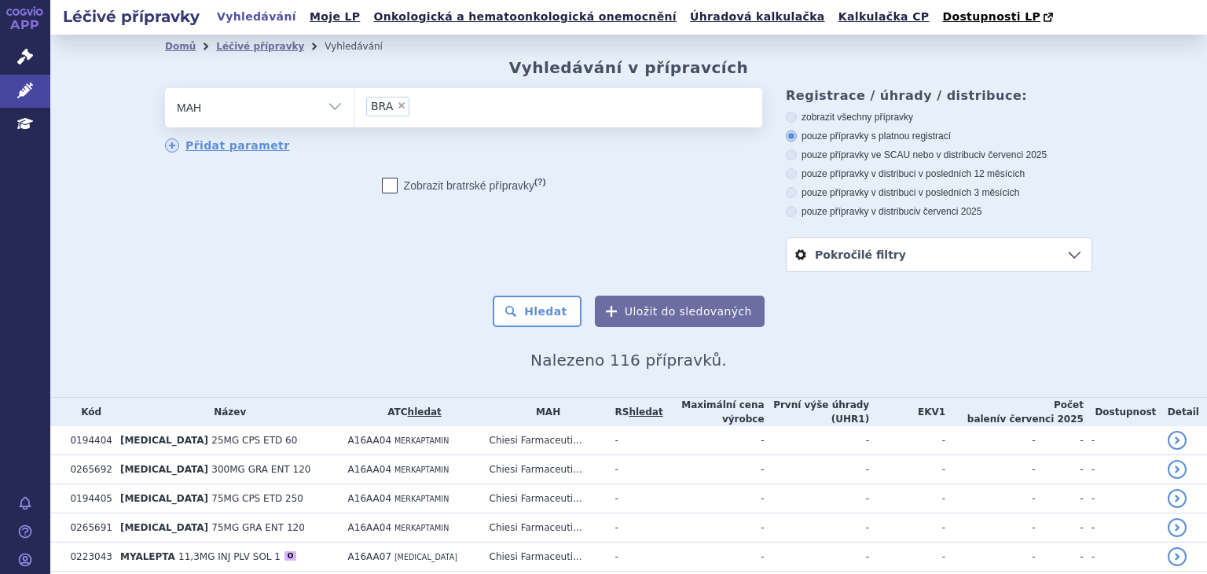
click at [324, 101] on select "Vše Přípravek/SUKL kód MAH VPOIS ATC/Aktivní látka Léková forma Síla" at bounding box center [259, 105] width 189 height 35
select select "filter-product"
click at [165, 89] on select "Vše Přípravek/SUKL kód MAH VPOIS ATC/Aktivní látka Léková forma Síla" at bounding box center [259, 105] width 189 height 35
click at [380, 111] on ul at bounding box center [559, 104] width 408 height 33
click at [355, 111] on select at bounding box center [354, 106] width 1 height 39
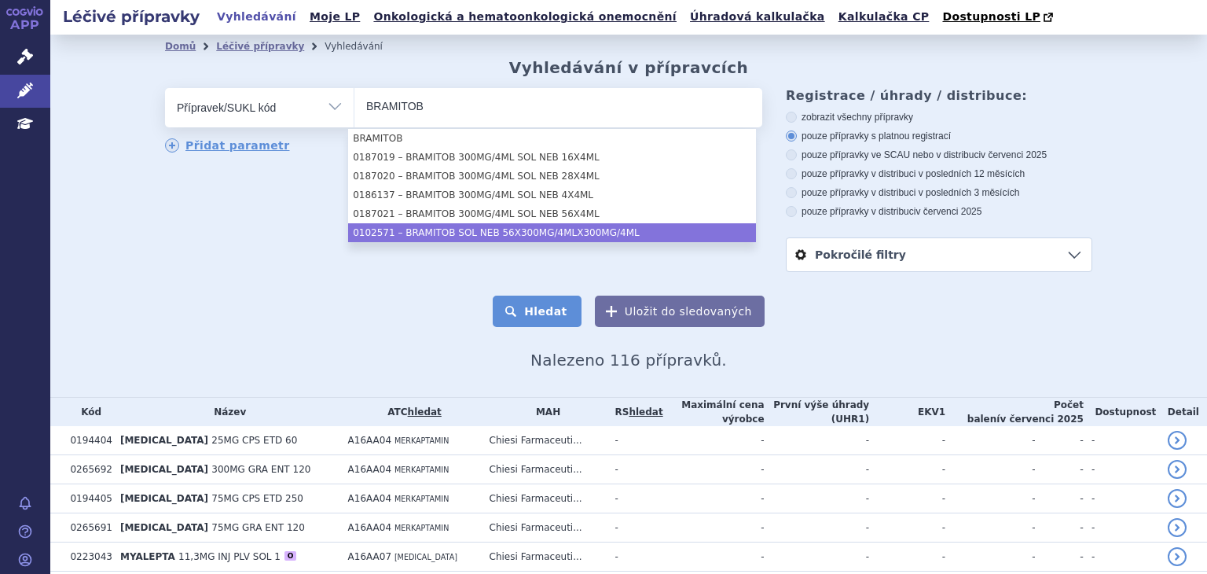
type input "BRAMITOB"
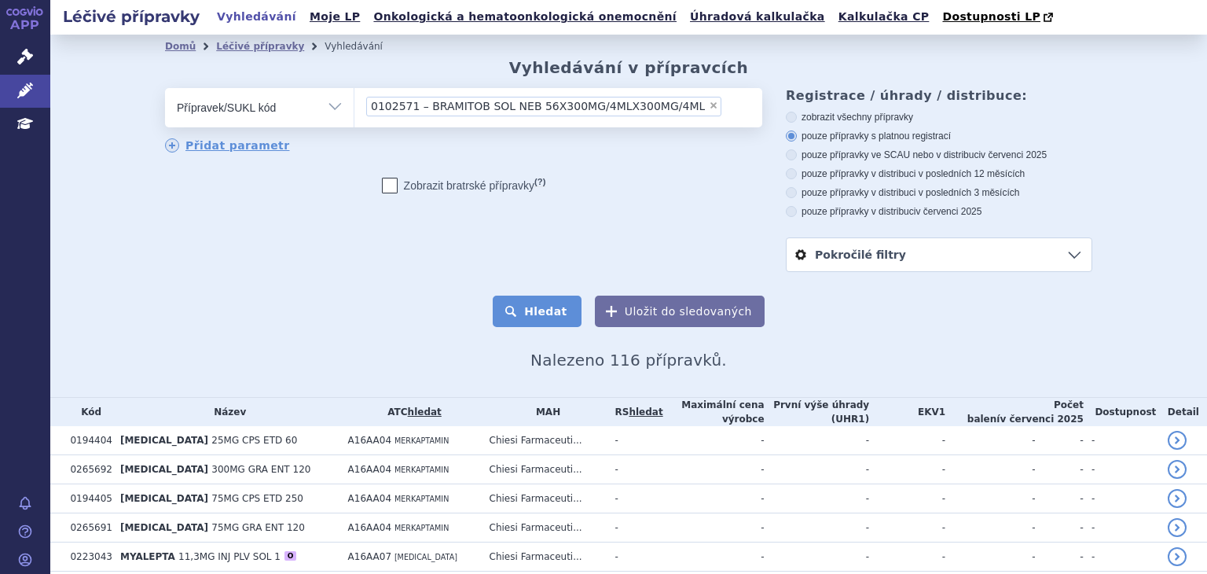
select select "ddf231fb-dee1-4e1a-953e-fccce69562b3"
click at [540, 322] on button "Hledat" at bounding box center [537, 311] width 89 height 31
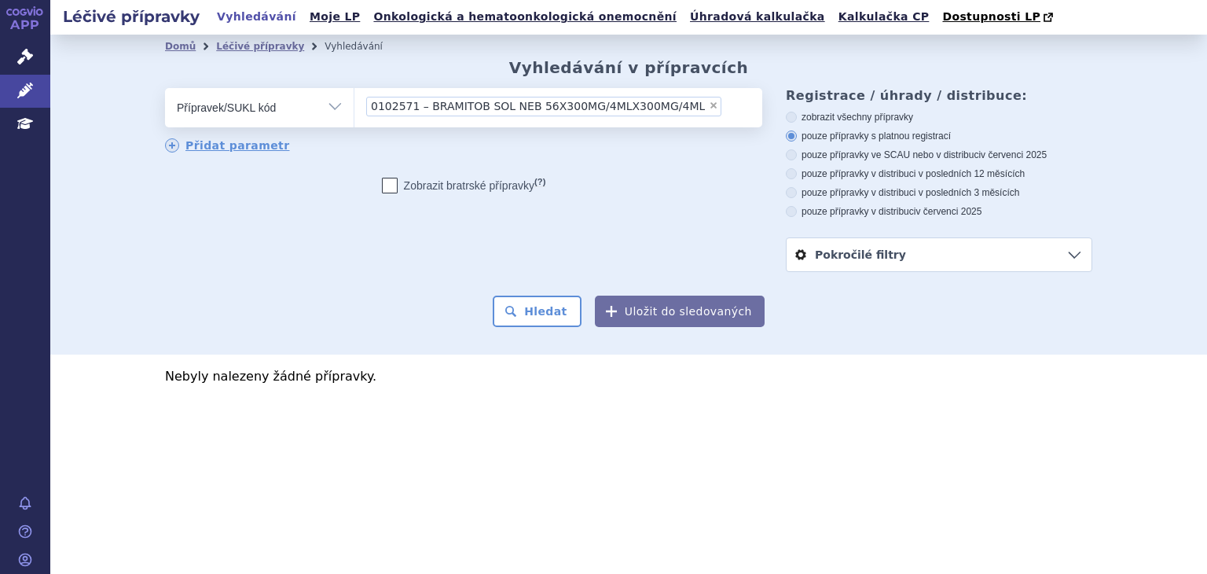
click at [407, 103] on span "0102571 – BRAMITOB SOL NEB 56X300MG/4MLX300MG/4ML" at bounding box center [538, 106] width 334 height 11
click at [355, 103] on select "0102571 – BRAMITOB SOL NEB 56X300MG/4MLX300MG/4ML" at bounding box center [354, 106] width 1 height 39
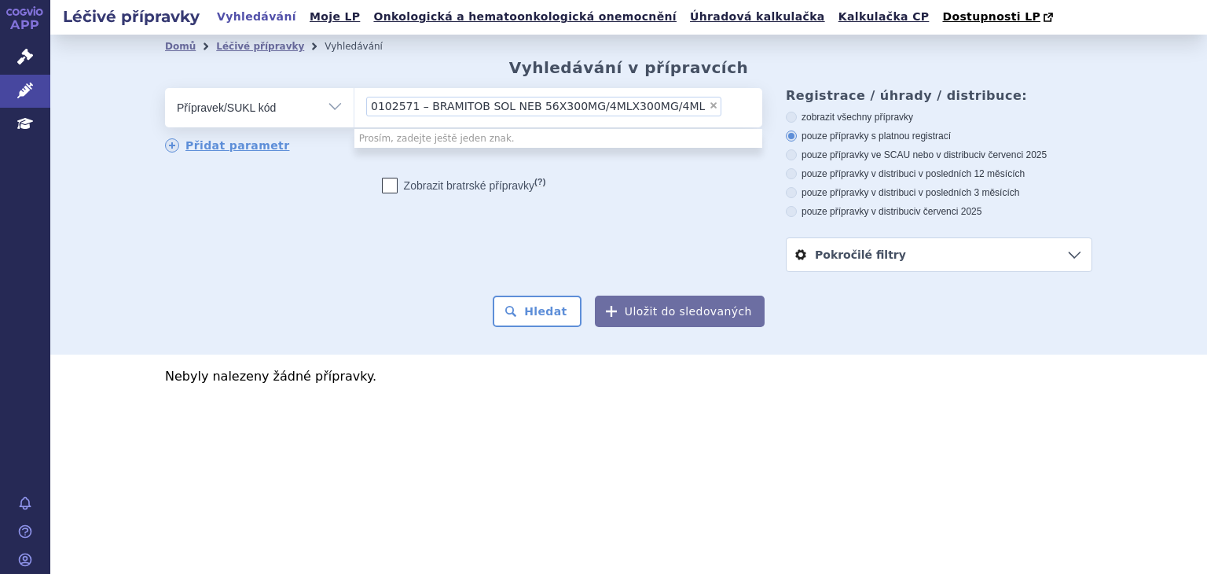
click at [709, 105] on span "×" at bounding box center [713, 105] width 9 height 9
click at [355, 105] on select "0102571 – BRAMITOB SOL NEB 56X300MG/4MLX300MG/4ML" at bounding box center [354, 106] width 1 height 39
select select
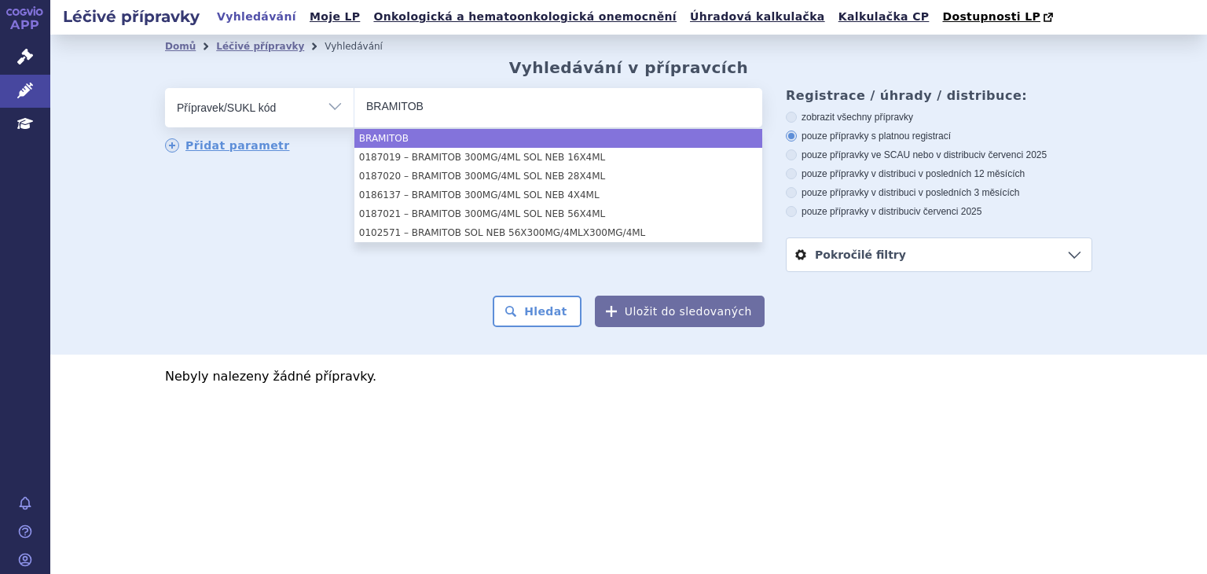
type input "BRAMITOB"
select select "BRAMITOB"
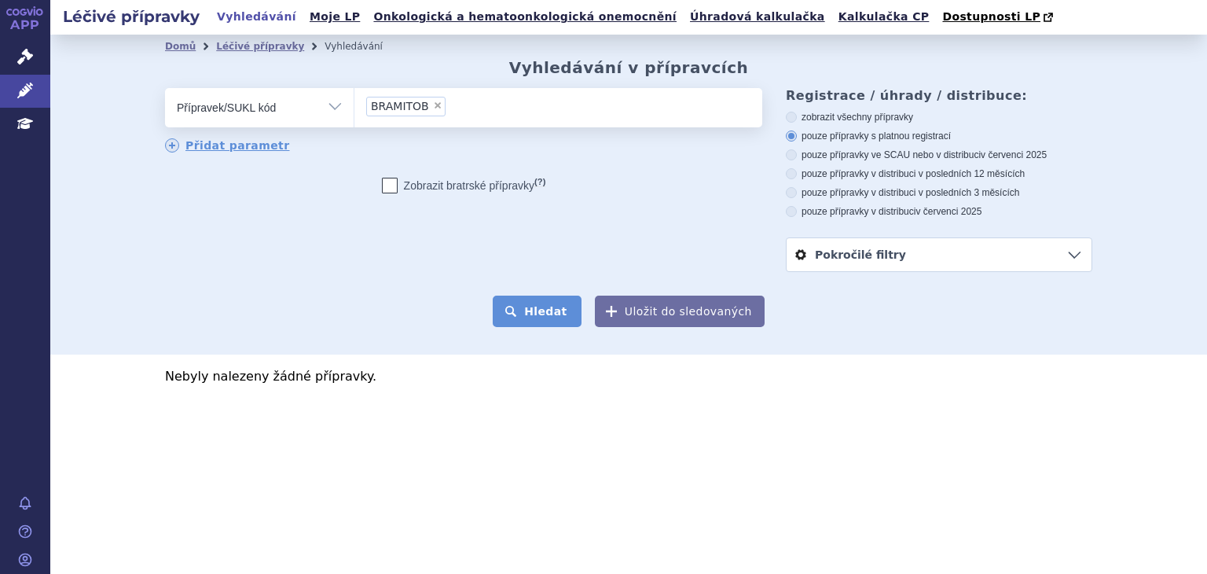
click at [547, 307] on button "Hledat" at bounding box center [537, 311] width 89 height 31
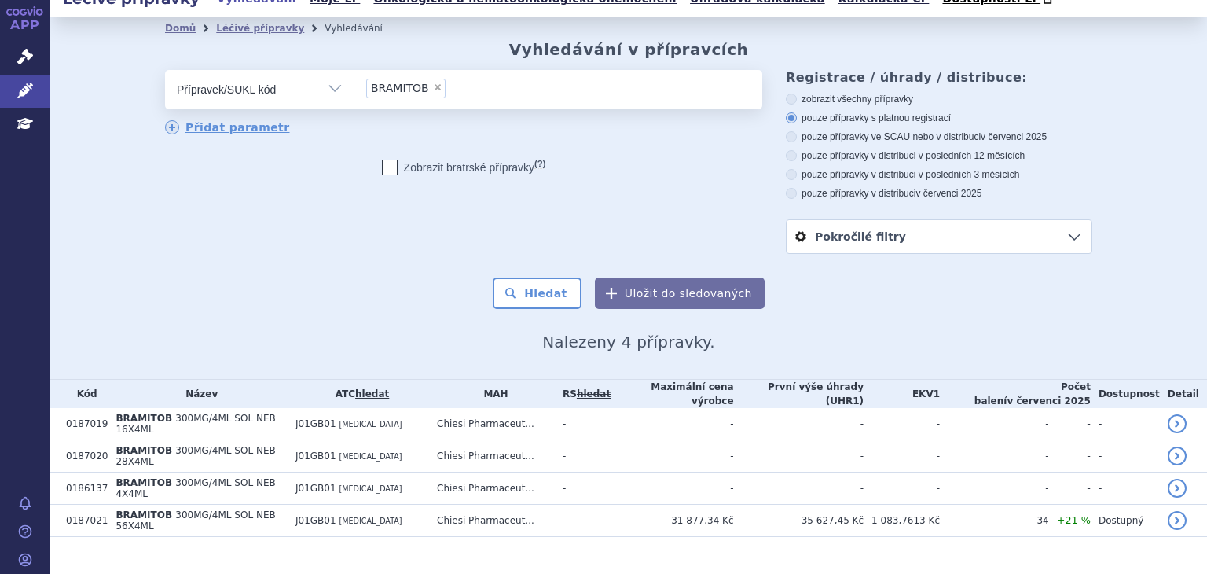
scroll to position [28, 0]
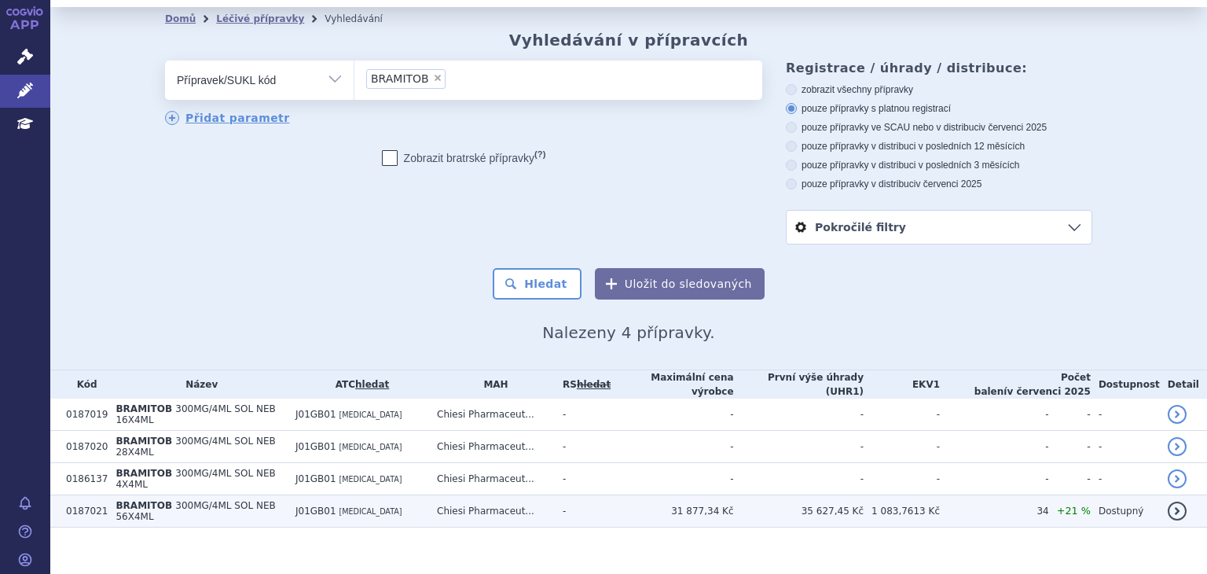
click at [135, 501] on span "BRAMITOB" at bounding box center [144, 505] width 57 height 11
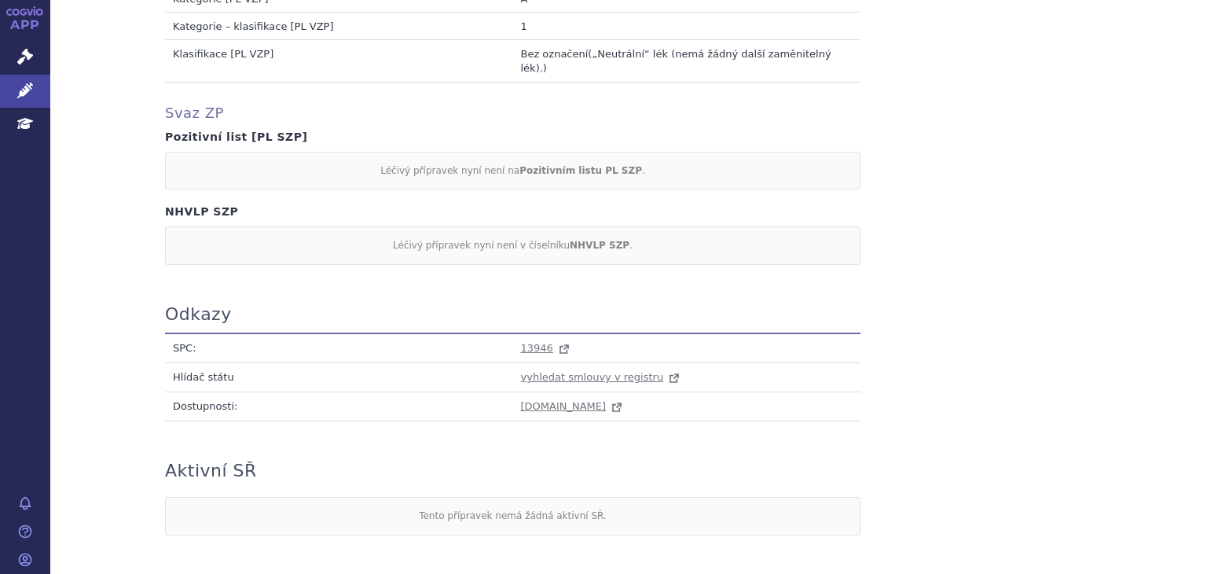
scroll to position [1572, 0]
